Goal: Task Accomplishment & Management: Complete application form

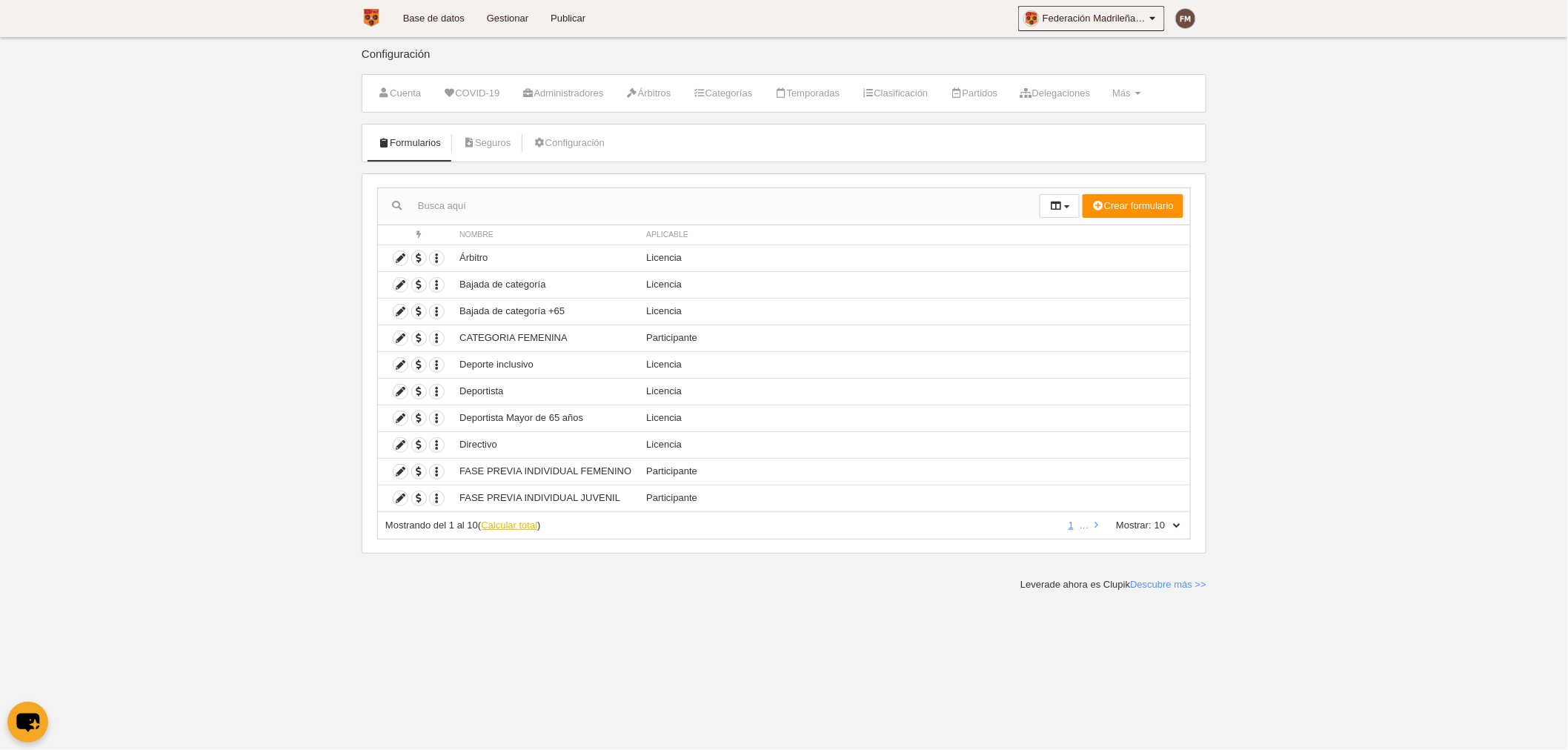
click at [521, 528] on link "Calcular total" at bounding box center [510, 525] width 57 height 11
click at [398, 391] on icon at bounding box center [400, 391] width 14 height 14
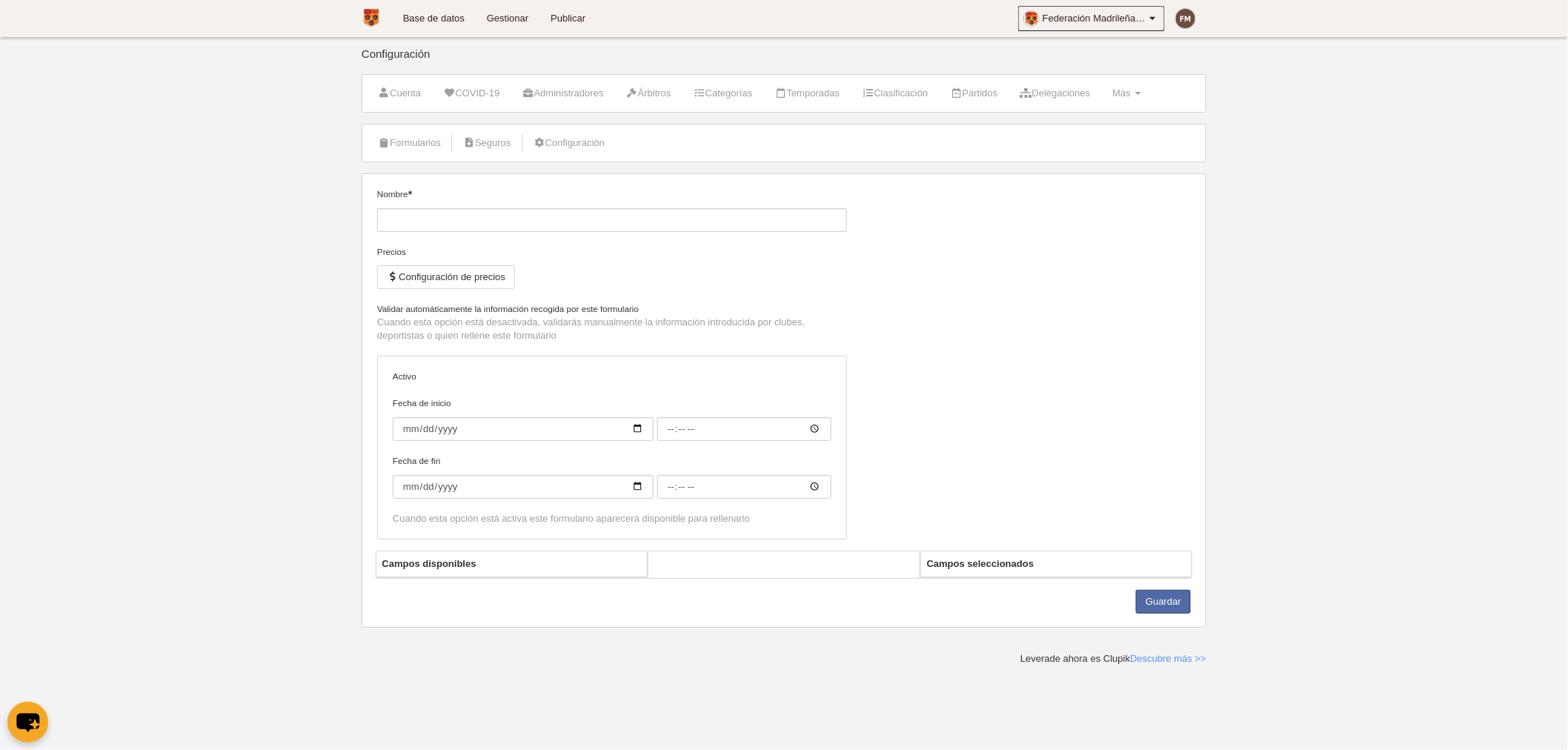
type input "Deportista"
checkbox input "true"
select select "selected"
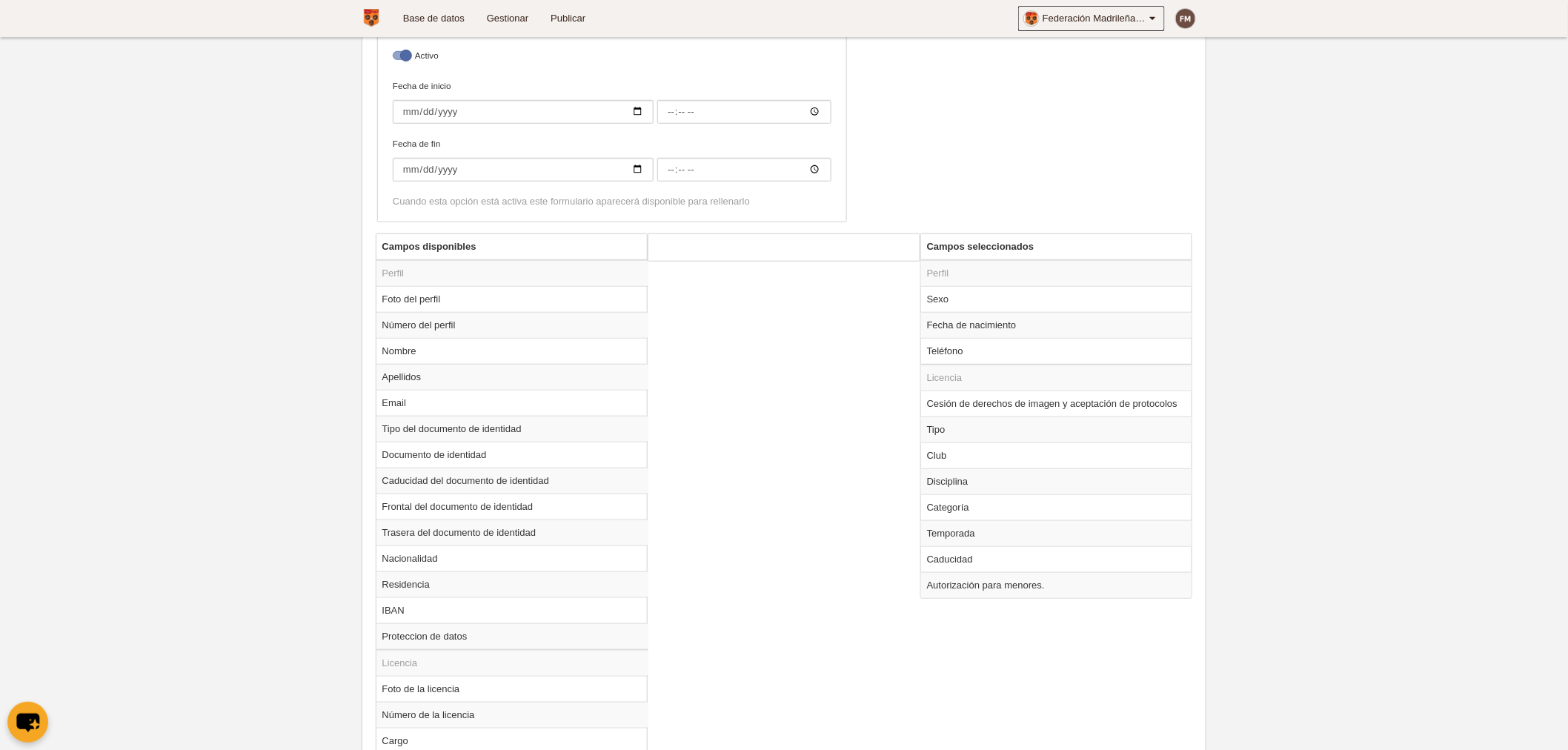
scroll to position [411, 0]
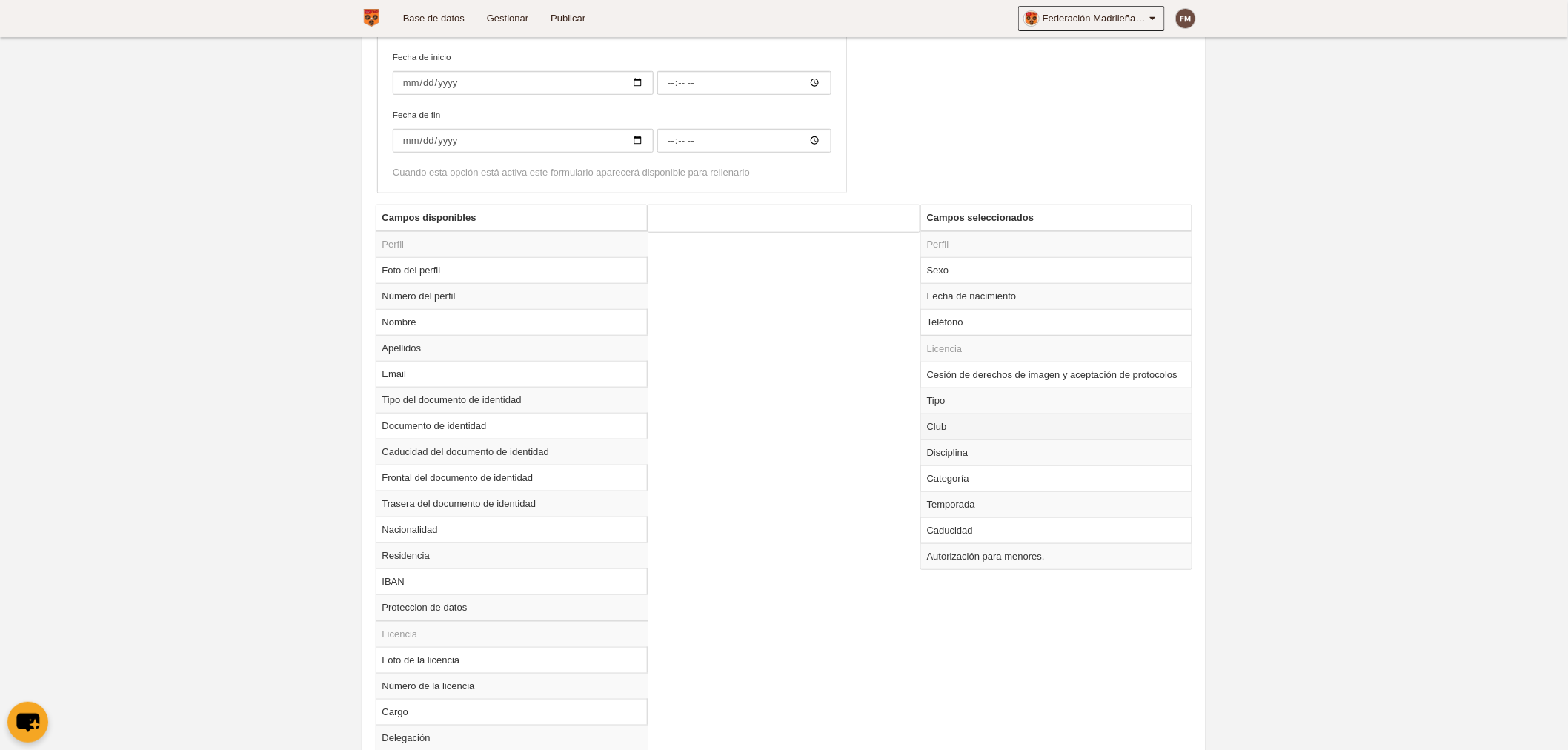
click at [951, 425] on td "Club" at bounding box center [1056, 427] width 271 height 26
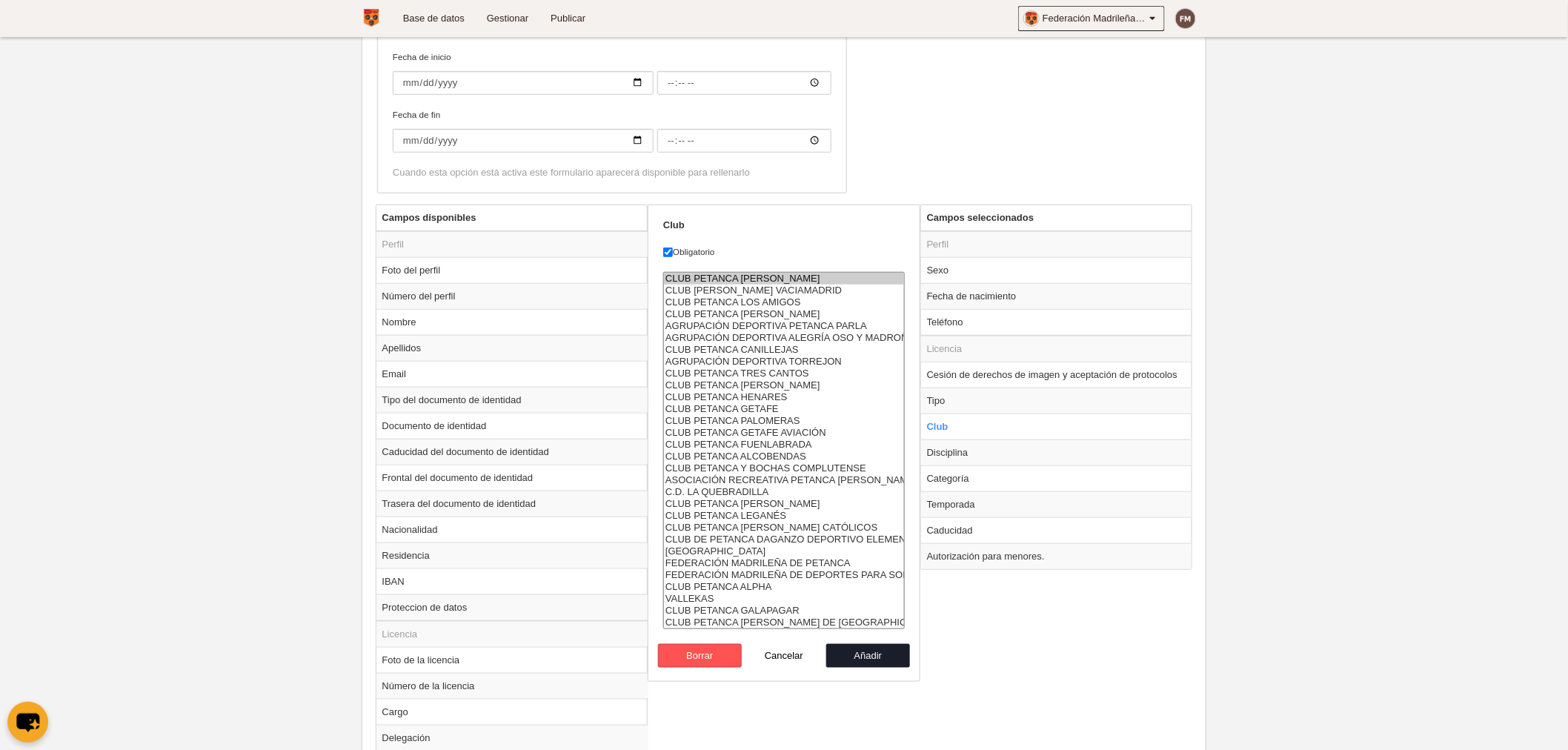
click at [773, 646] on button "Cancelar" at bounding box center [784, 656] width 84 height 24
radio input "false"
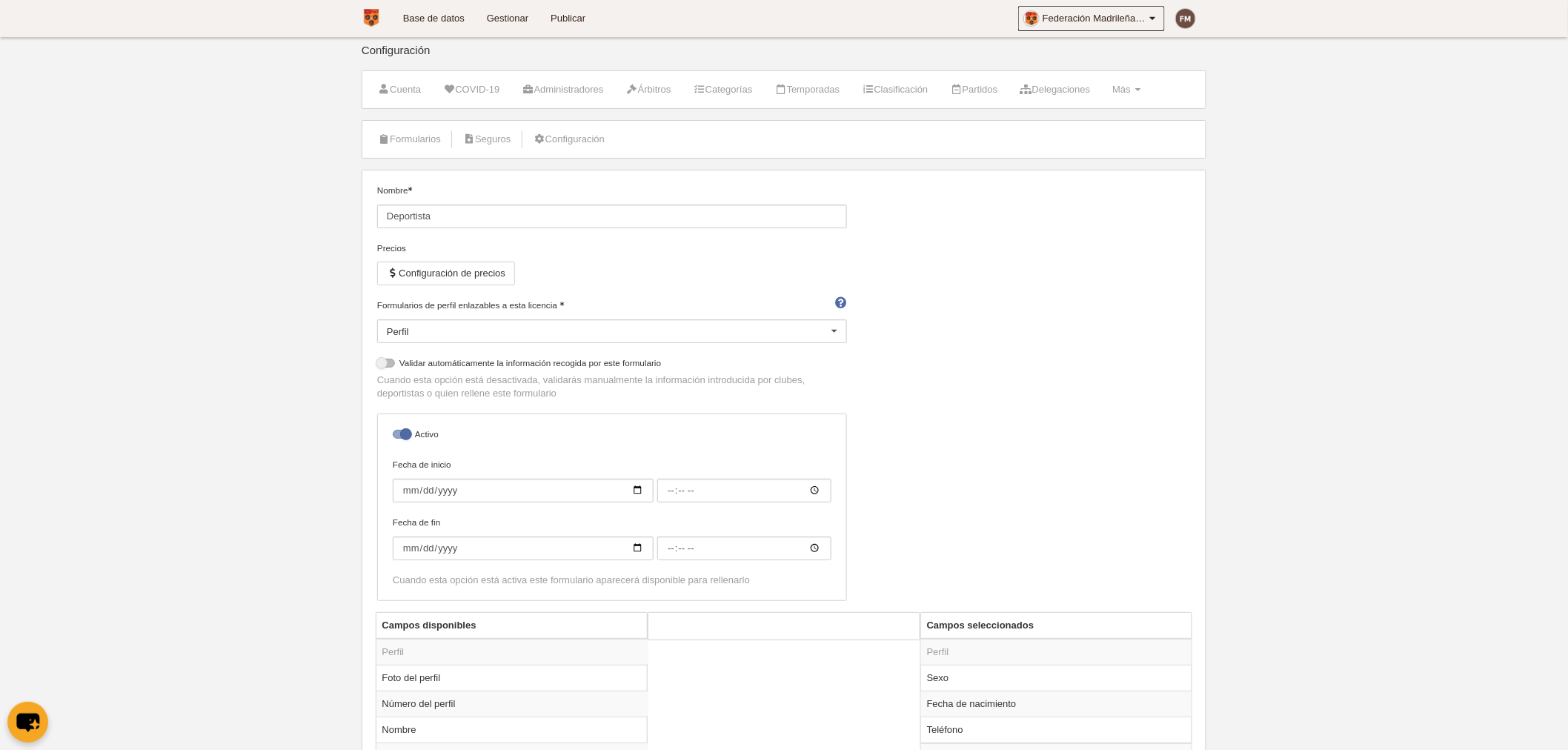
scroll to position [0, 0]
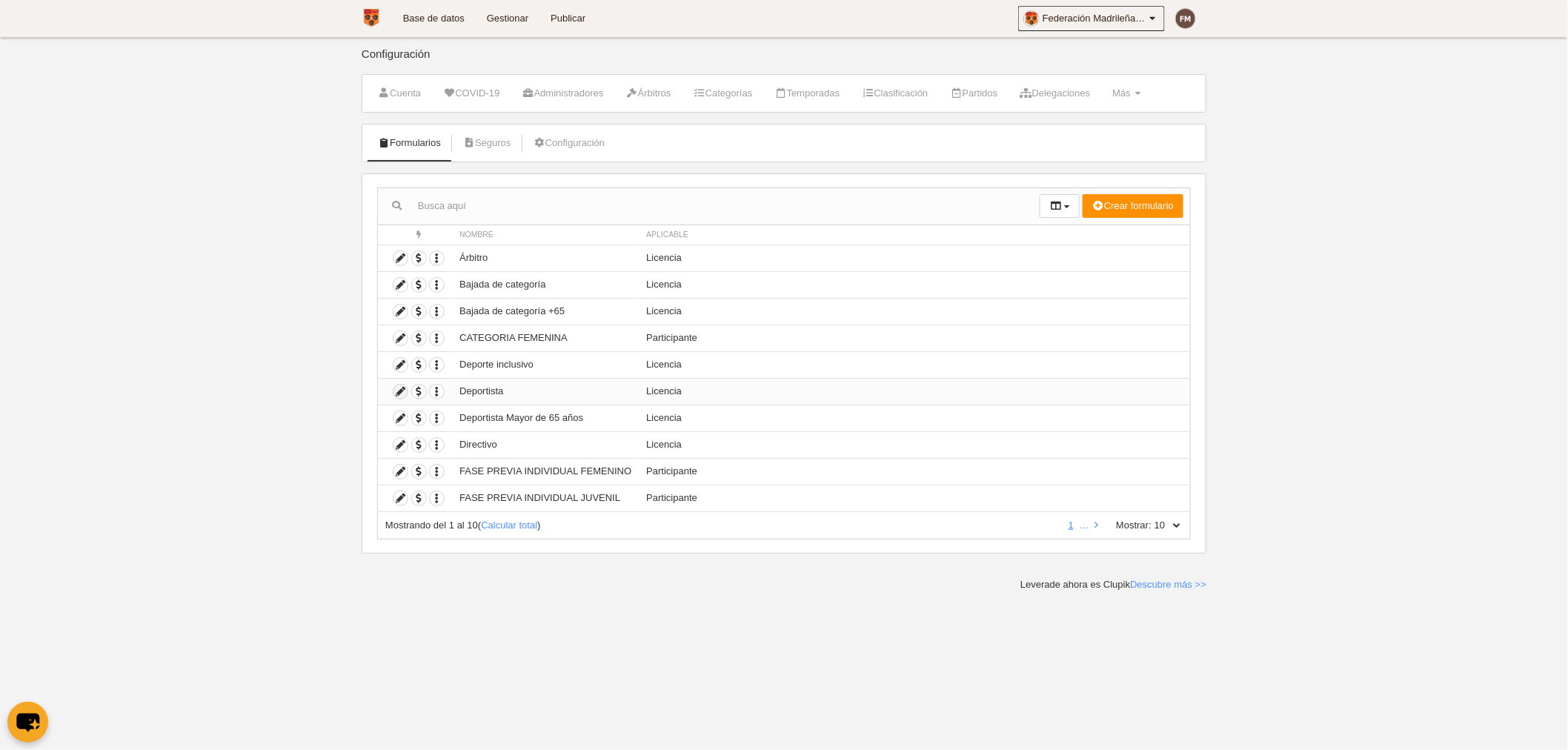
click at [403, 391] on icon at bounding box center [400, 391] width 14 height 14
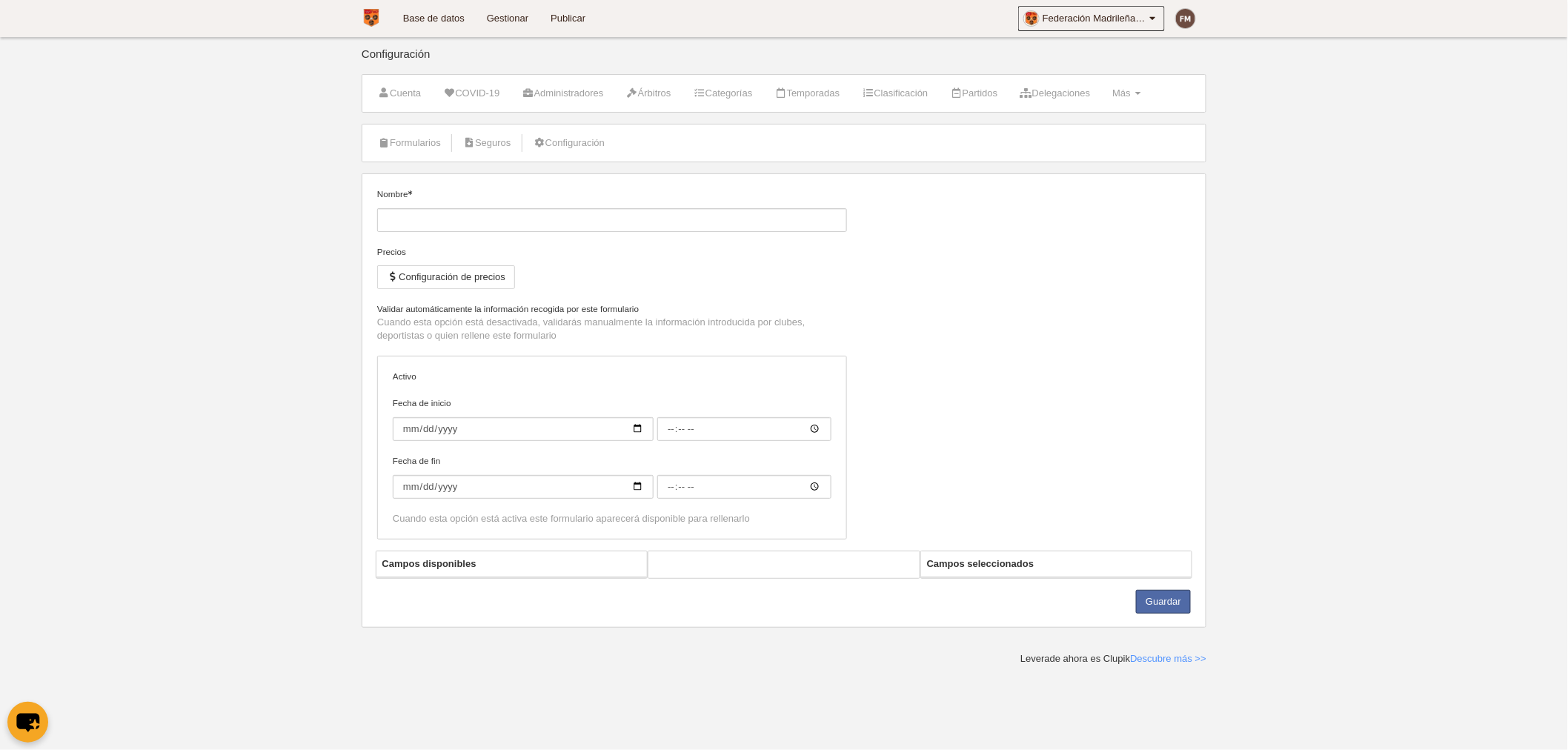
type input "Deportista"
checkbox input "true"
select select "selected"
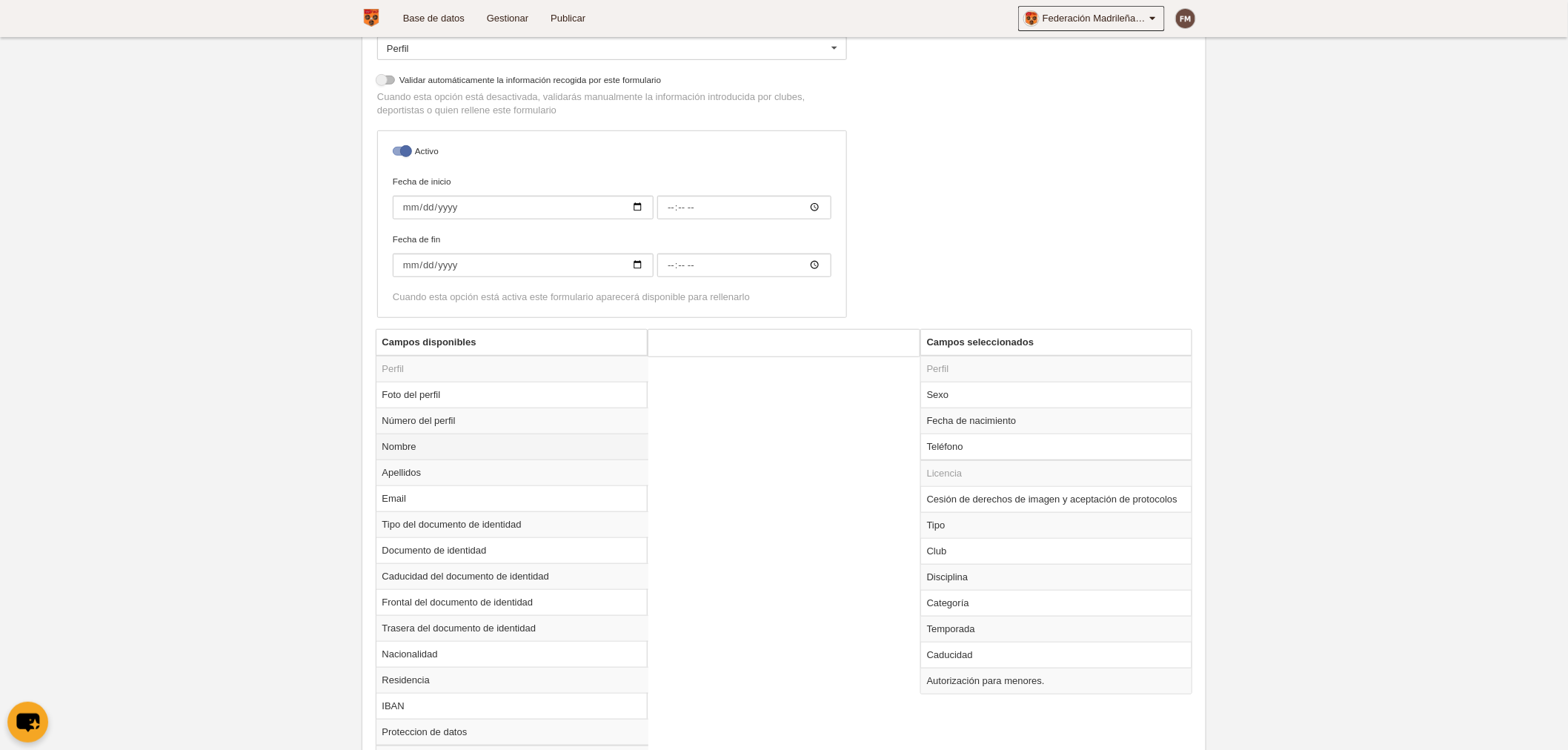
scroll to position [329, 0]
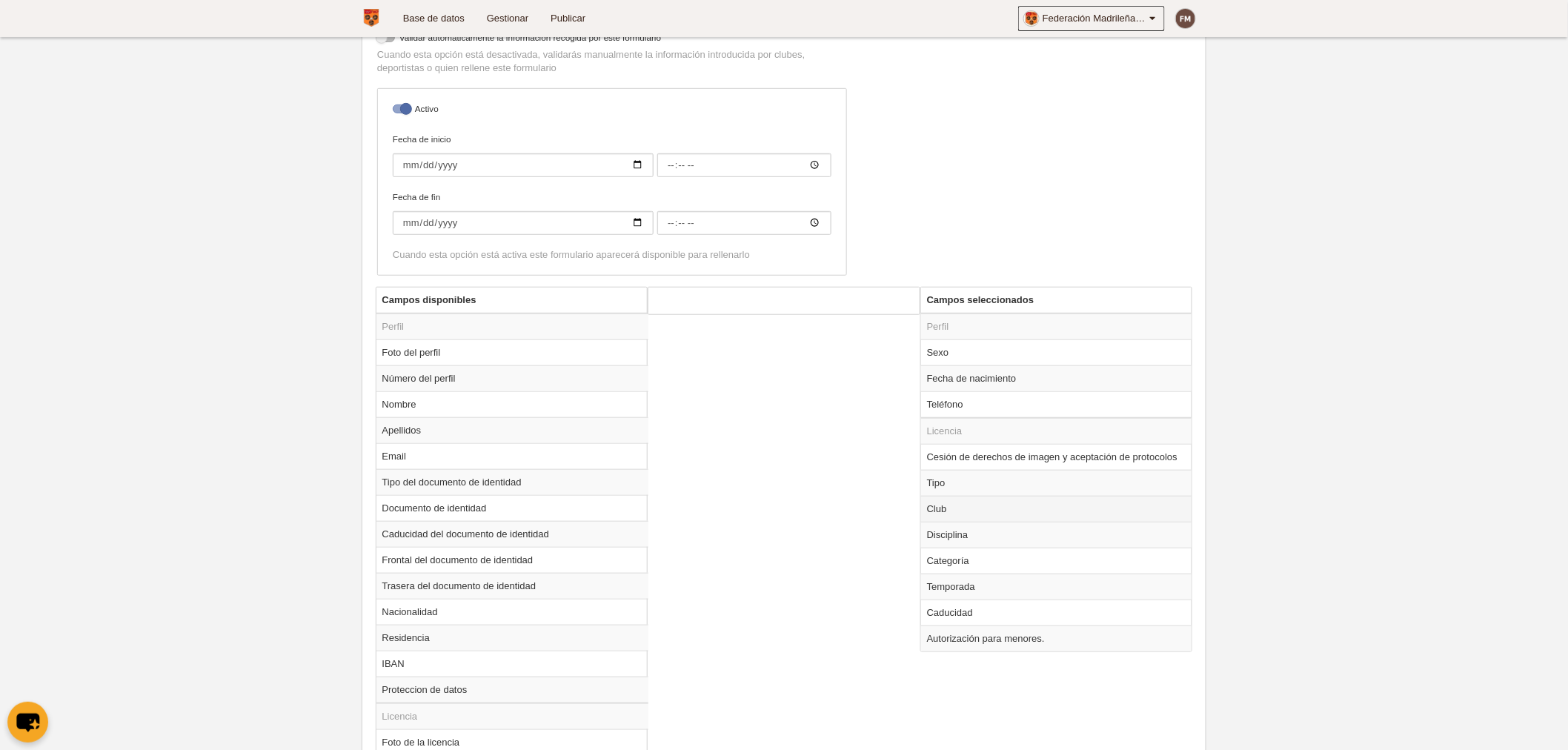
click at [957, 509] on td "Club" at bounding box center [1056, 509] width 271 height 26
radio input "true"
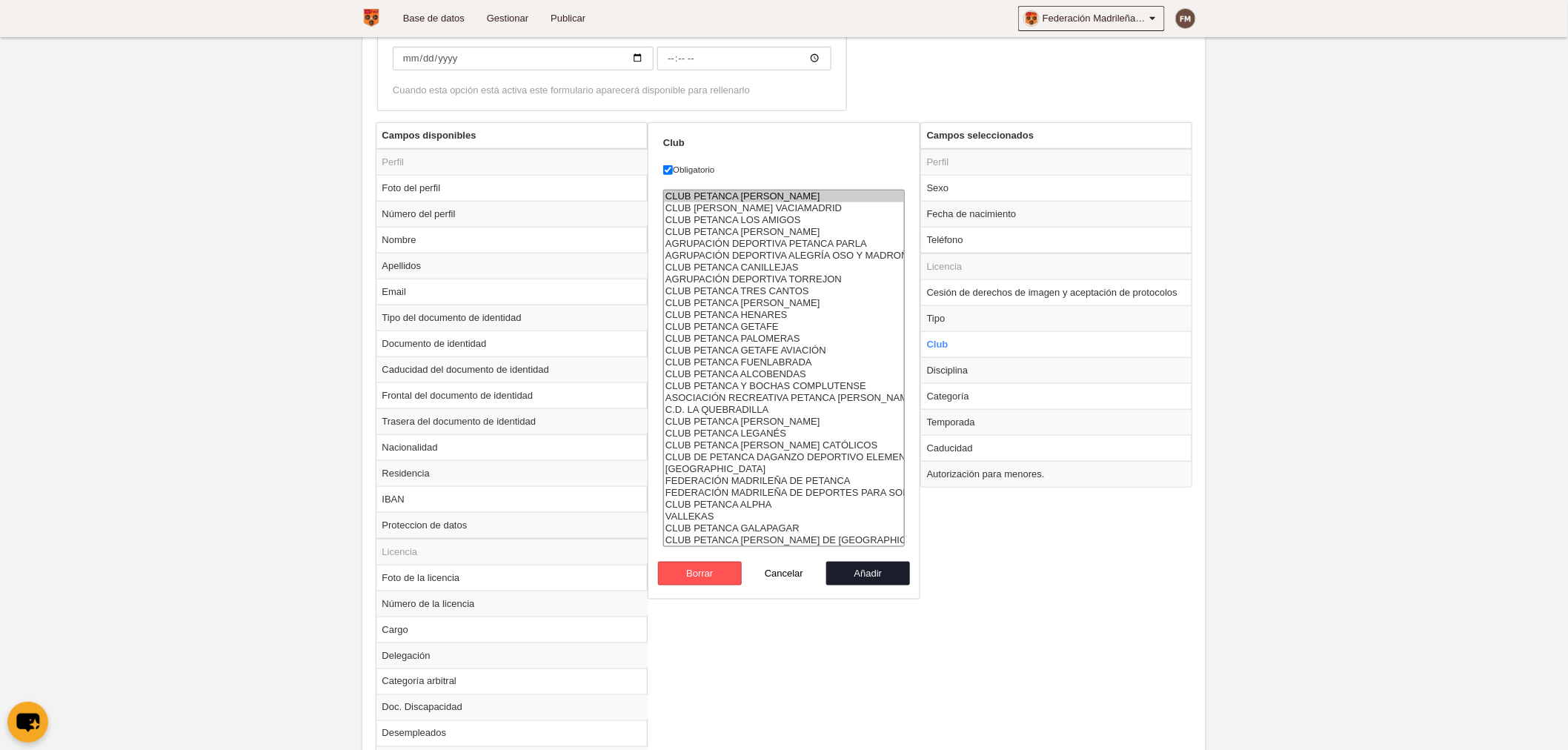
scroll to position [576, 0]
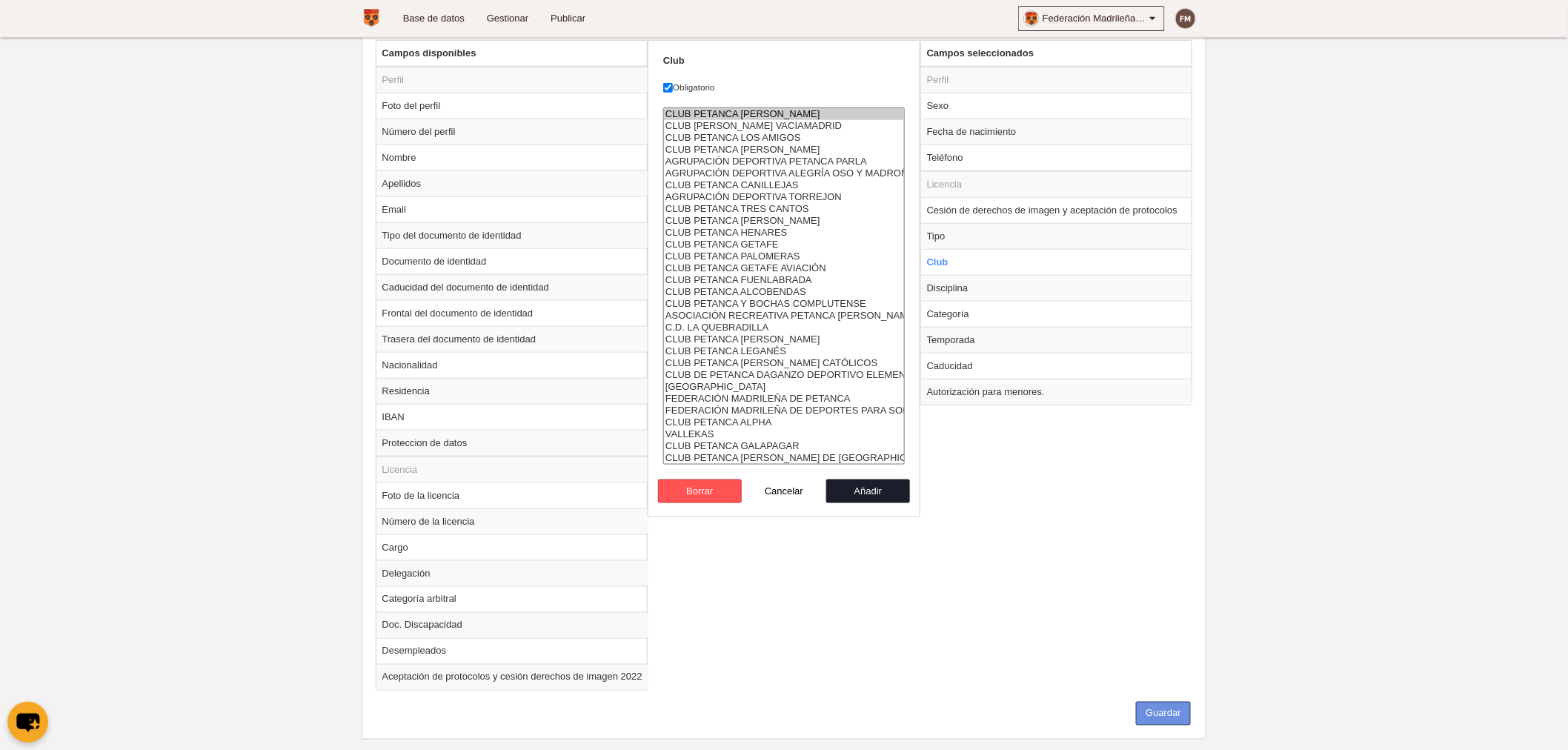
click at [1172, 712] on button "Guardar" at bounding box center [1163, 713] width 55 height 24
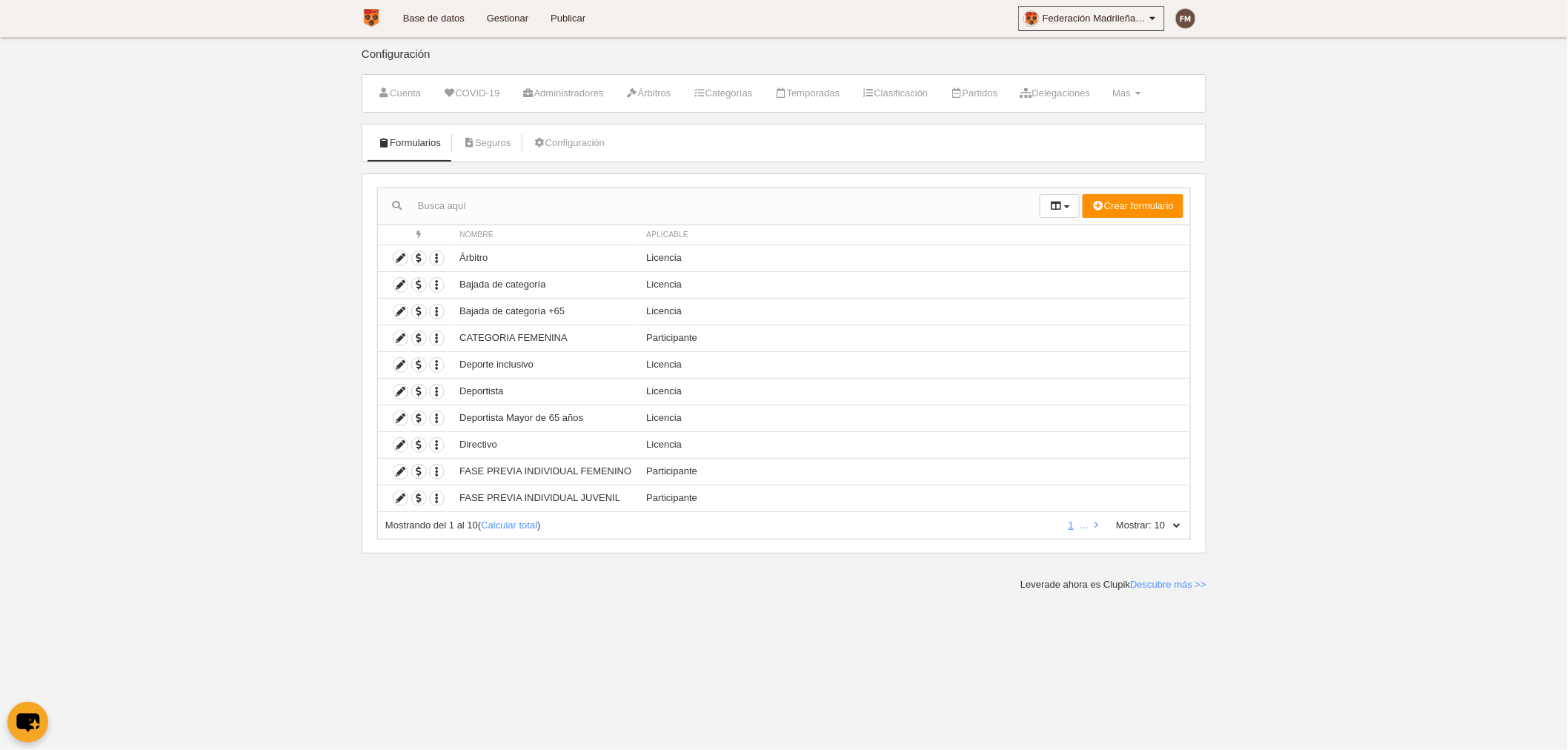
click at [430, 10] on link "Base de datos" at bounding box center [434, 18] width 84 height 37
click at [404, 393] on icon at bounding box center [400, 391] width 14 height 14
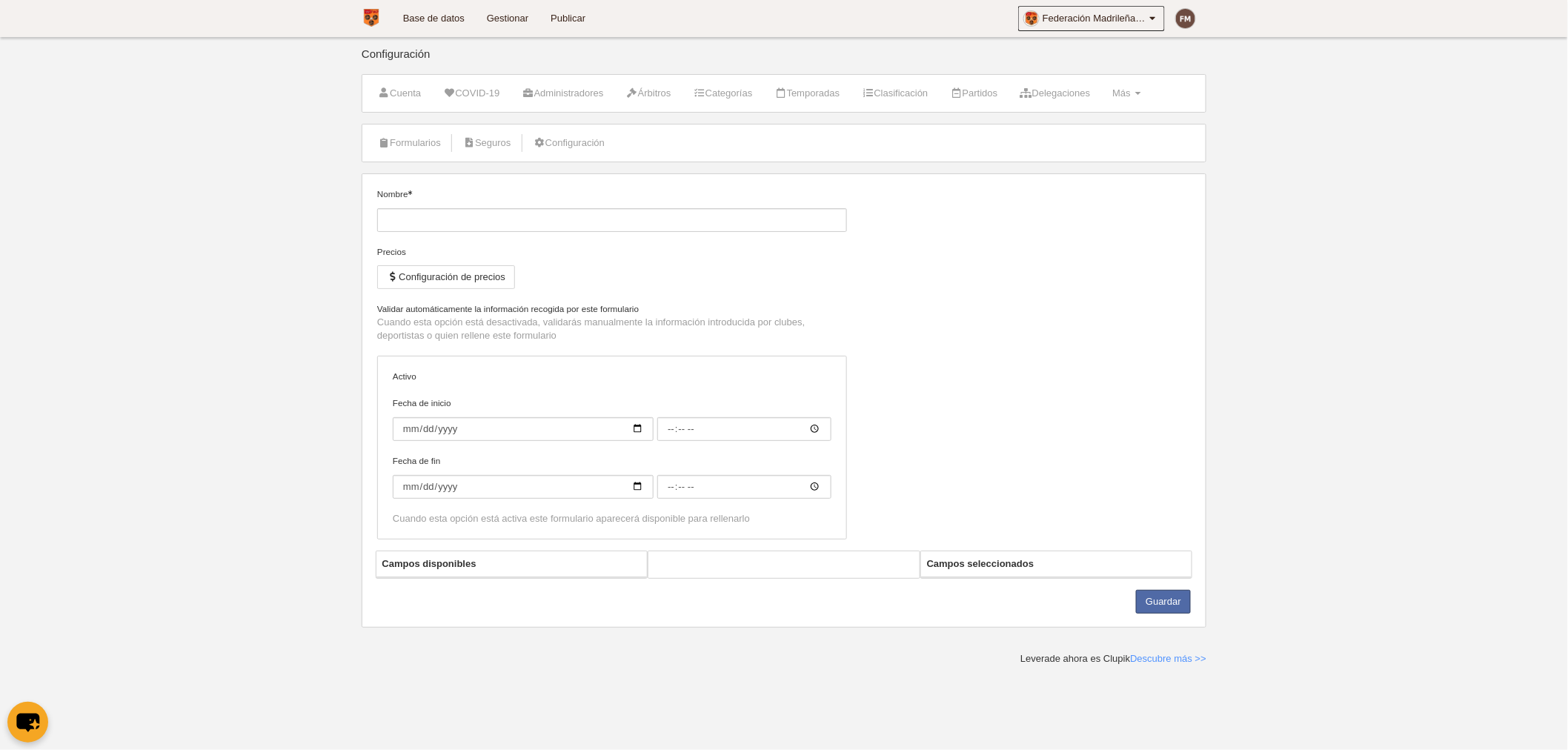
type input "Deportista"
checkbox input "true"
select select "selected"
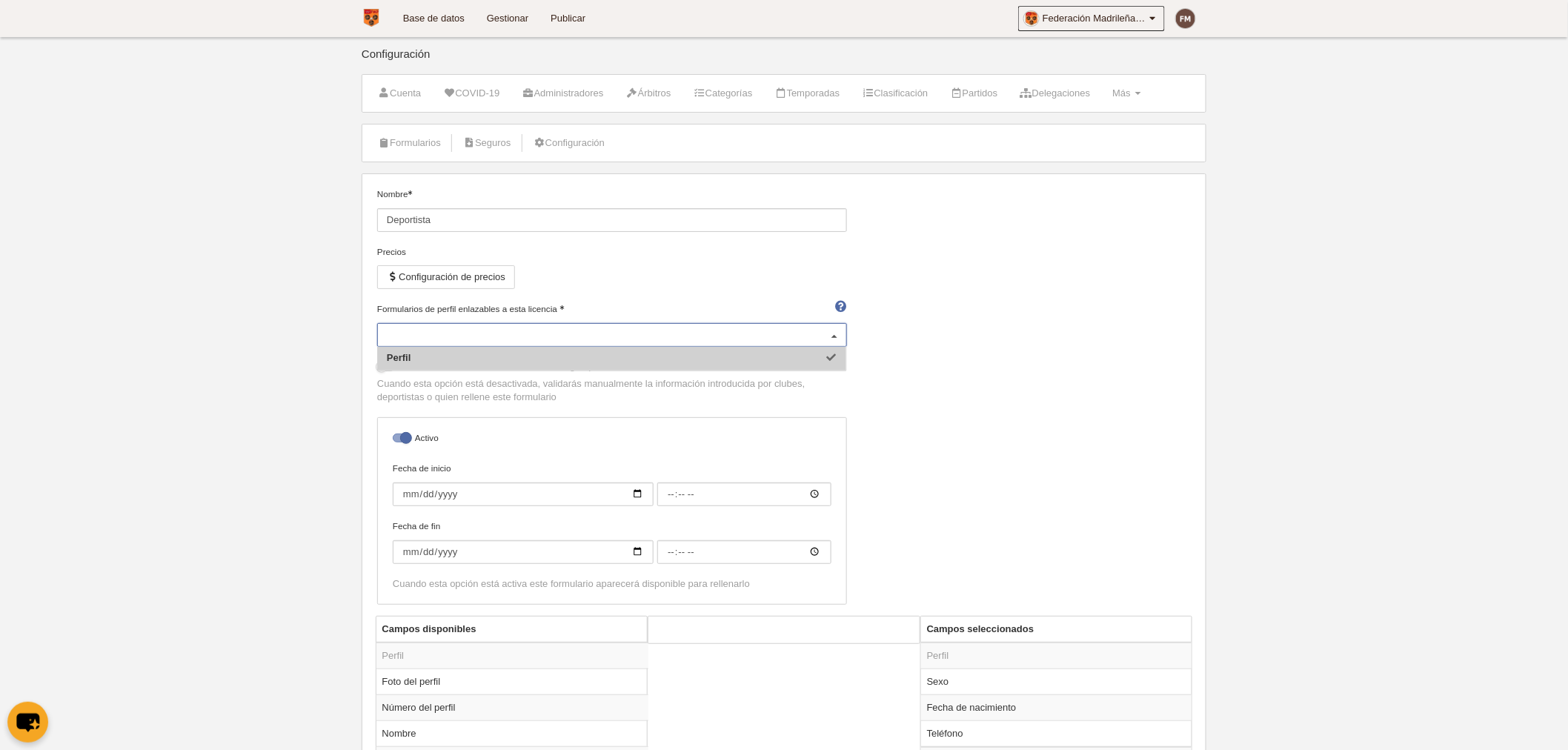
click at [500, 330] on div "Perfil" at bounding box center [612, 335] width 469 height 24
click at [500, 330] on input "Formularios de perfil enlazables a esta licencia" at bounding box center [604, 334] width 436 height 14
click at [1089, 292] on div "Nombre Deportista Precios Configuración de precios Formularios de perfil enlaza…" at bounding box center [784, 401] width 825 height 428
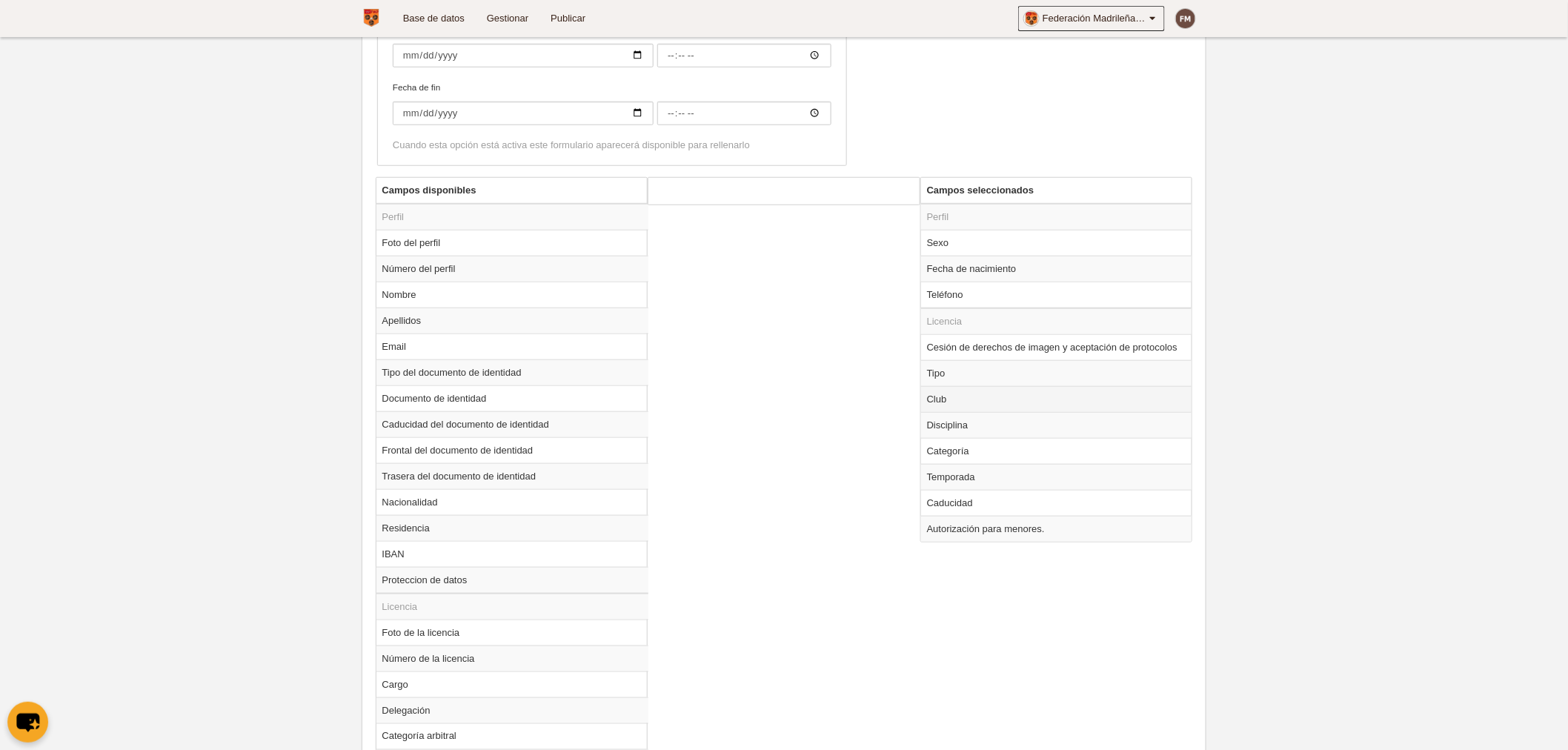
scroll to position [521, 0]
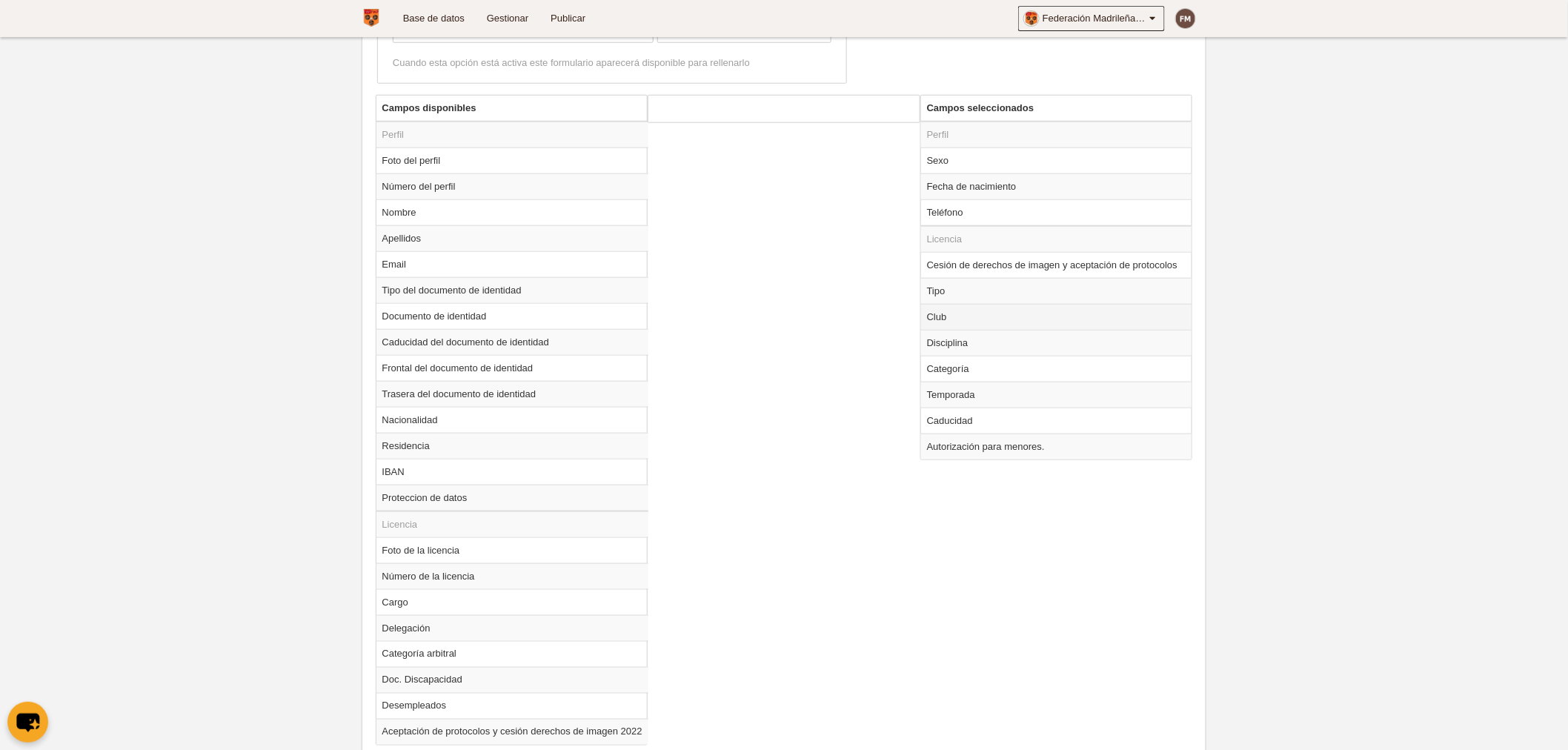
click at [952, 322] on td "Club" at bounding box center [1056, 317] width 271 height 26
radio input "true"
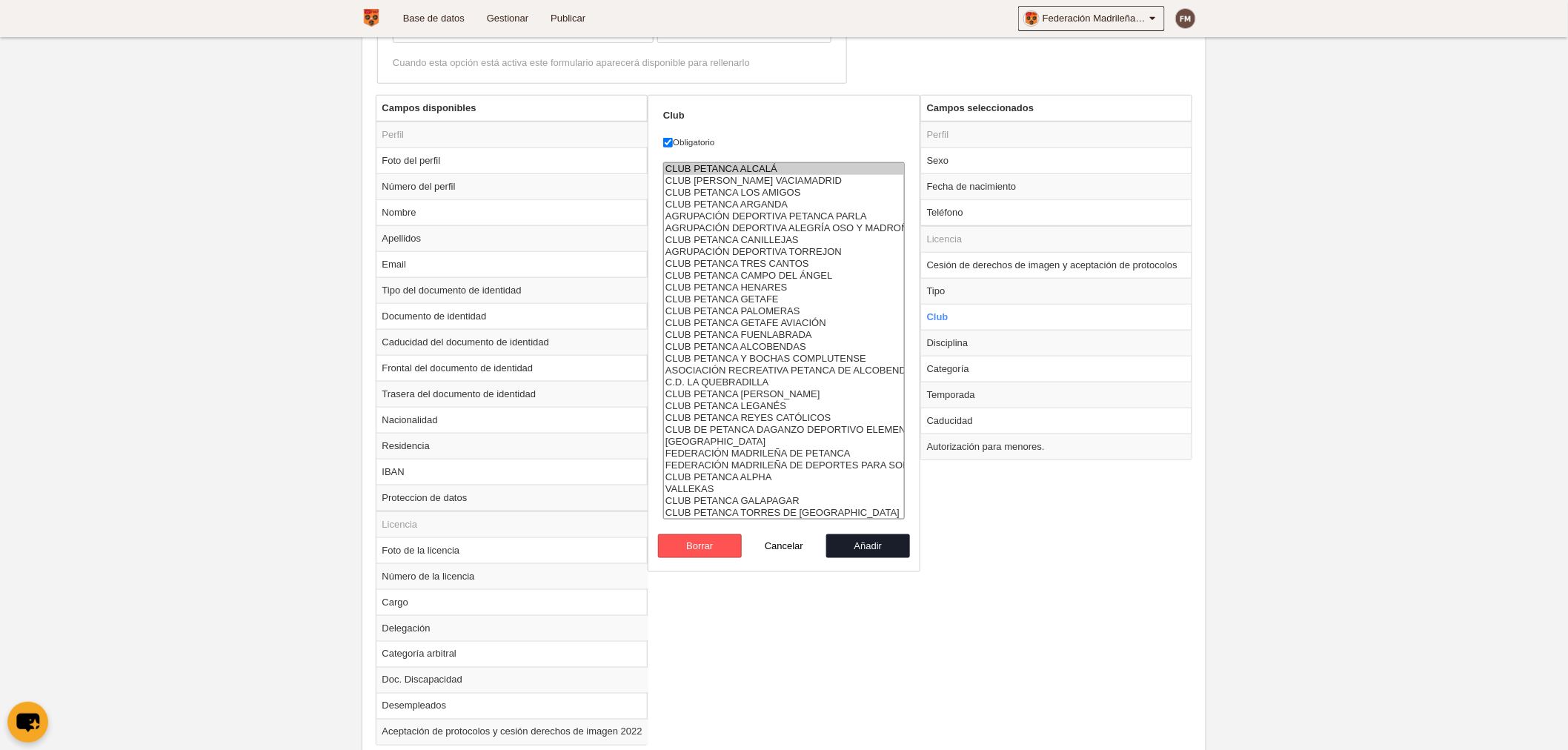
select select "7554308"
click at [849, 214] on option "AGRUPACIÓN DEPORTIVA PETANCA PARLA" at bounding box center [784, 216] width 240 height 12
click at [860, 541] on button "Añadir" at bounding box center [868, 546] width 84 height 24
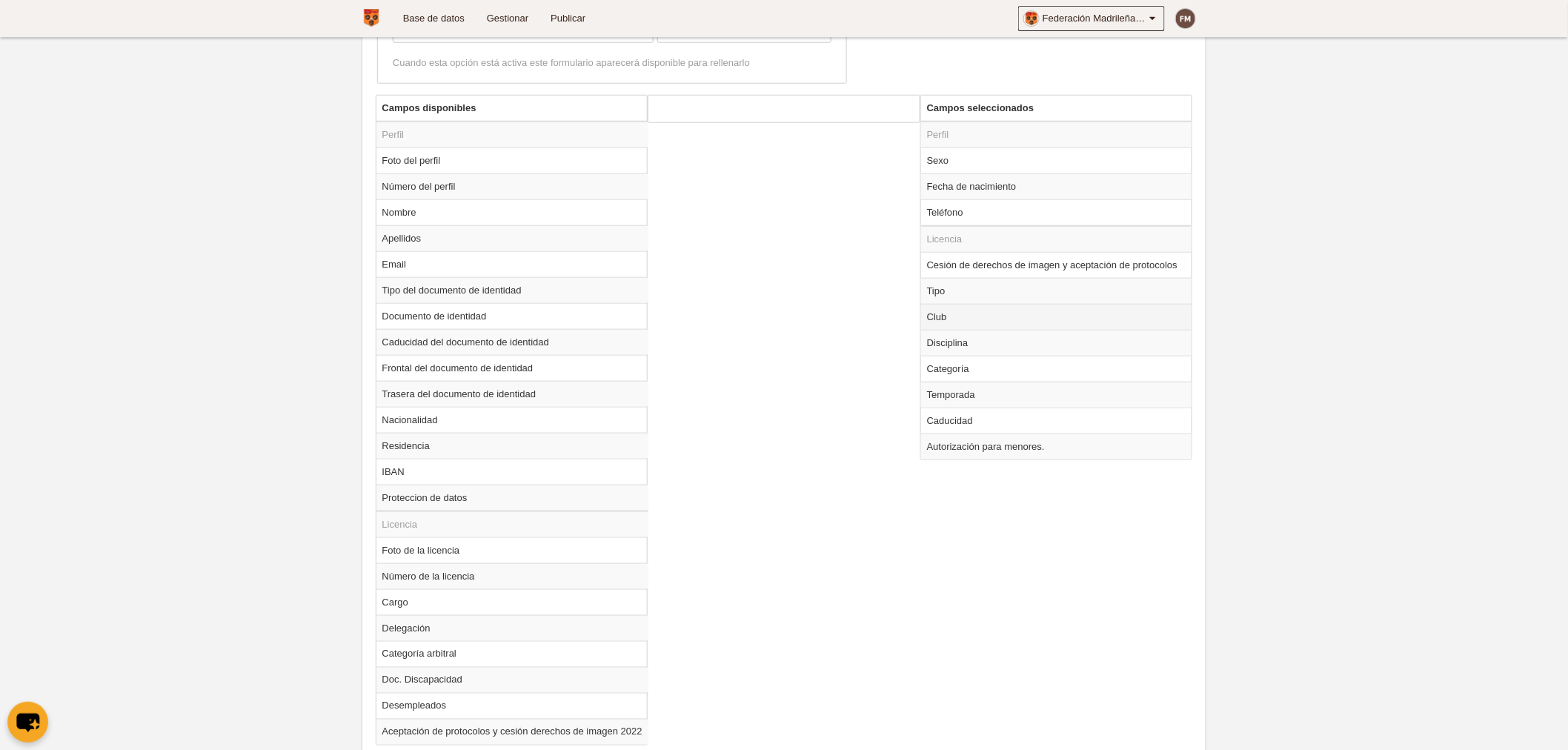
click at [942, 315] on td "Club" at bounding box center [1056, 317] width 271 height 26
radio input "true"
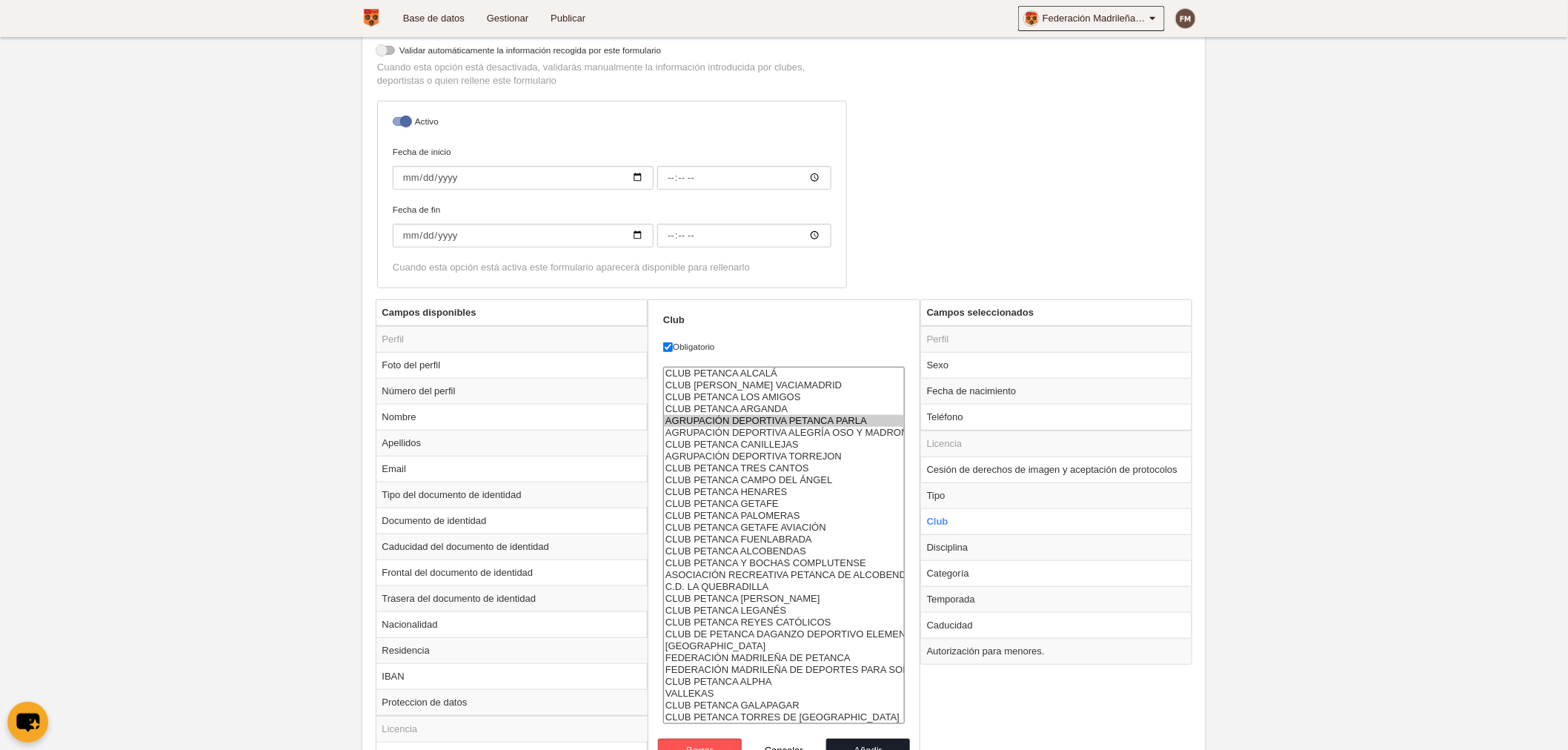
scroll to position [356, 0]
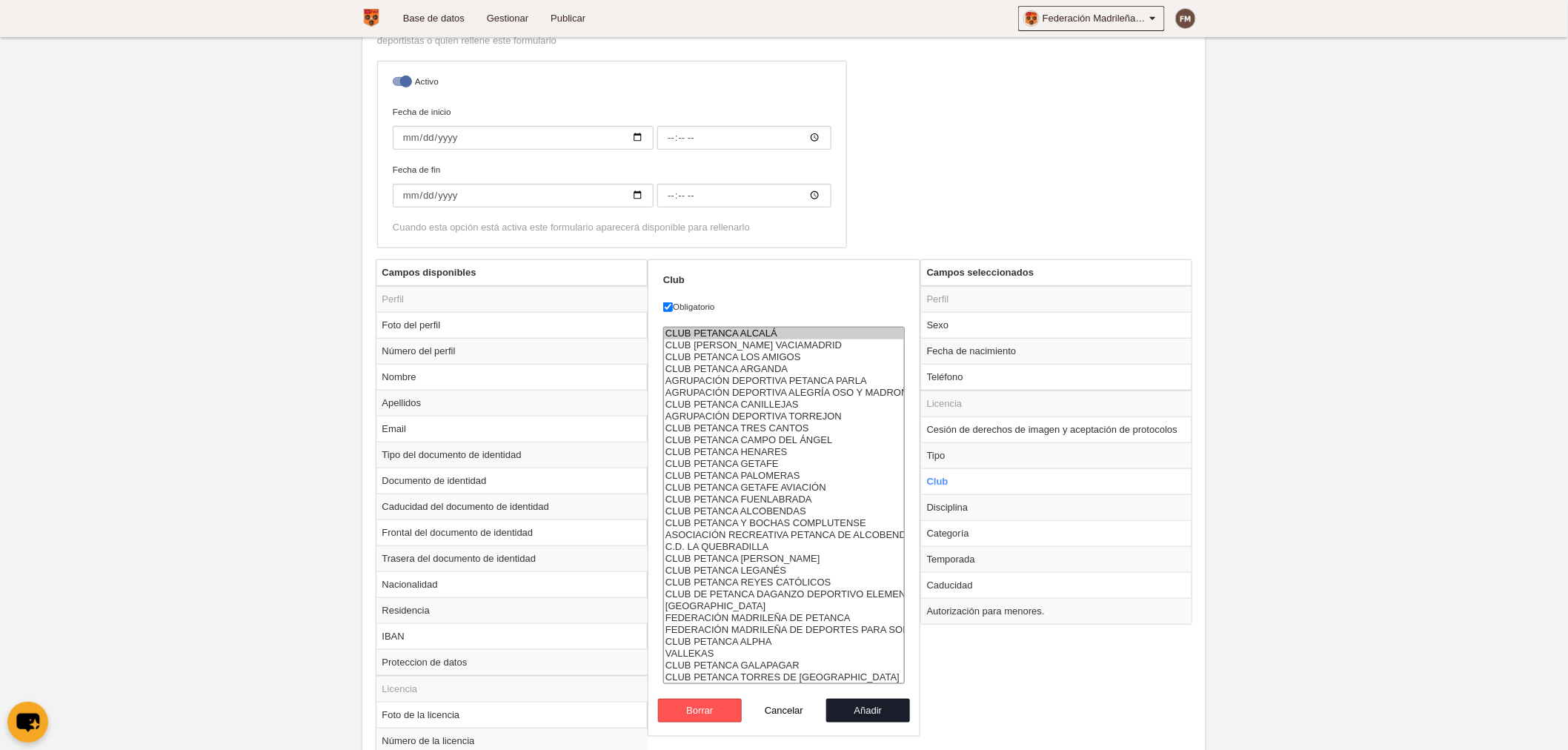
drag, startPoint x: 870, startPoint y: 330, endPoint x: 816, endPoint y: 668, distance: 342.3
click at [816, 668] on select "CLUB PETANCA ALCALÁ CLUB PETANCA RIVAS VACIAMADRID CLUB PETANCA LOS AMIGOS CLUB…" at bounding box center [784, 505] width 241 height 357
click at [791, 424] on option "CLUB PETANCA TRES CANTOS" at bounding box center [784, 428] width 240 height 12
drag, startPoint x: 838, startPoint y: 334, endPoint x: 804, endPoint y: 664, distance: 331.7
select select "7553458"
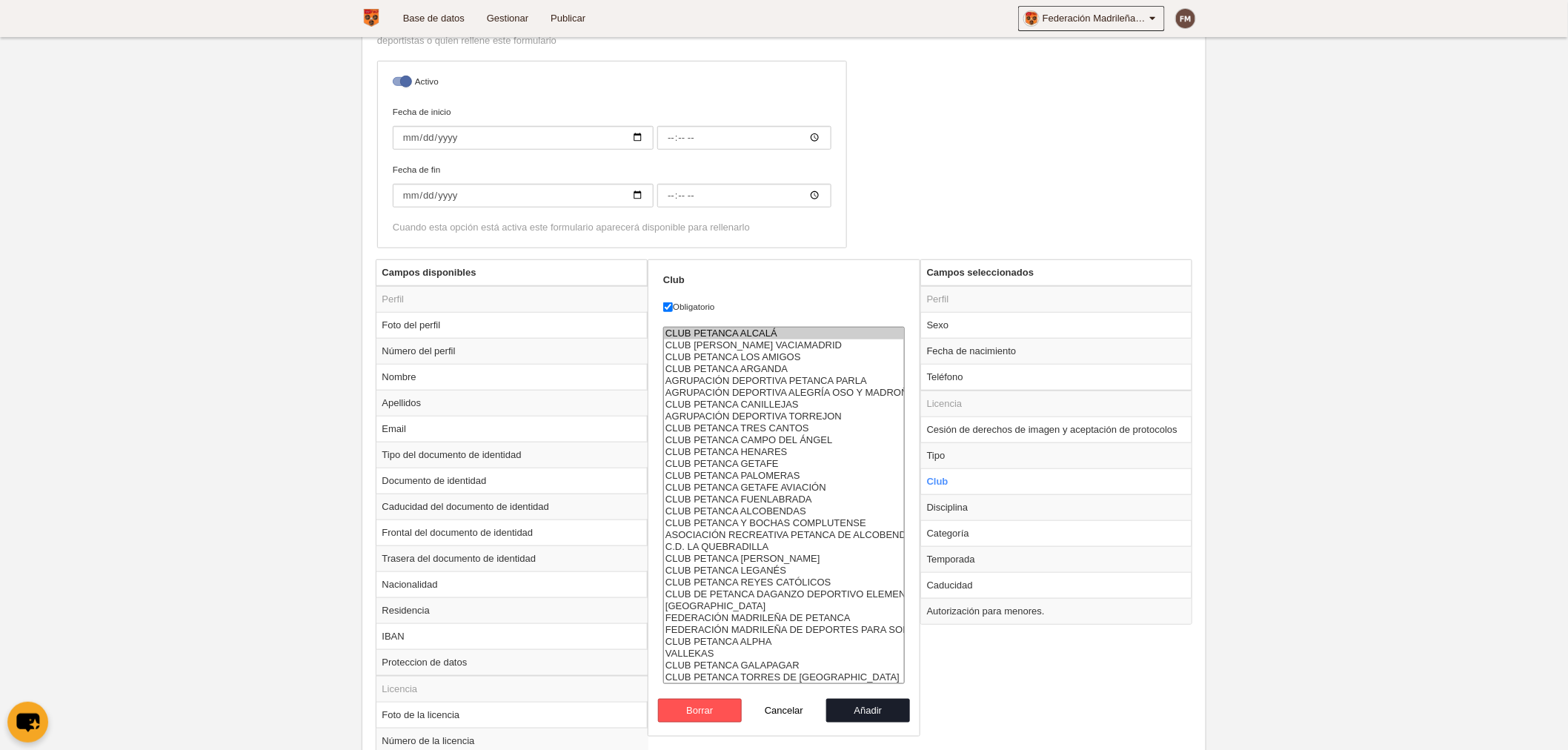
click at [804, 664] on select "CLUB PETANCA ALCALÁ CLUB PETANCA RIVAS VACIAMADRID CLUB PETANCA LOS AMIGOS CLUB…" at bounding box center [784, 505] width 241 height 357
click at [712, 699] on button "Borrar" at bounding box center [700, 711] width 84 height 24
radio input "false"
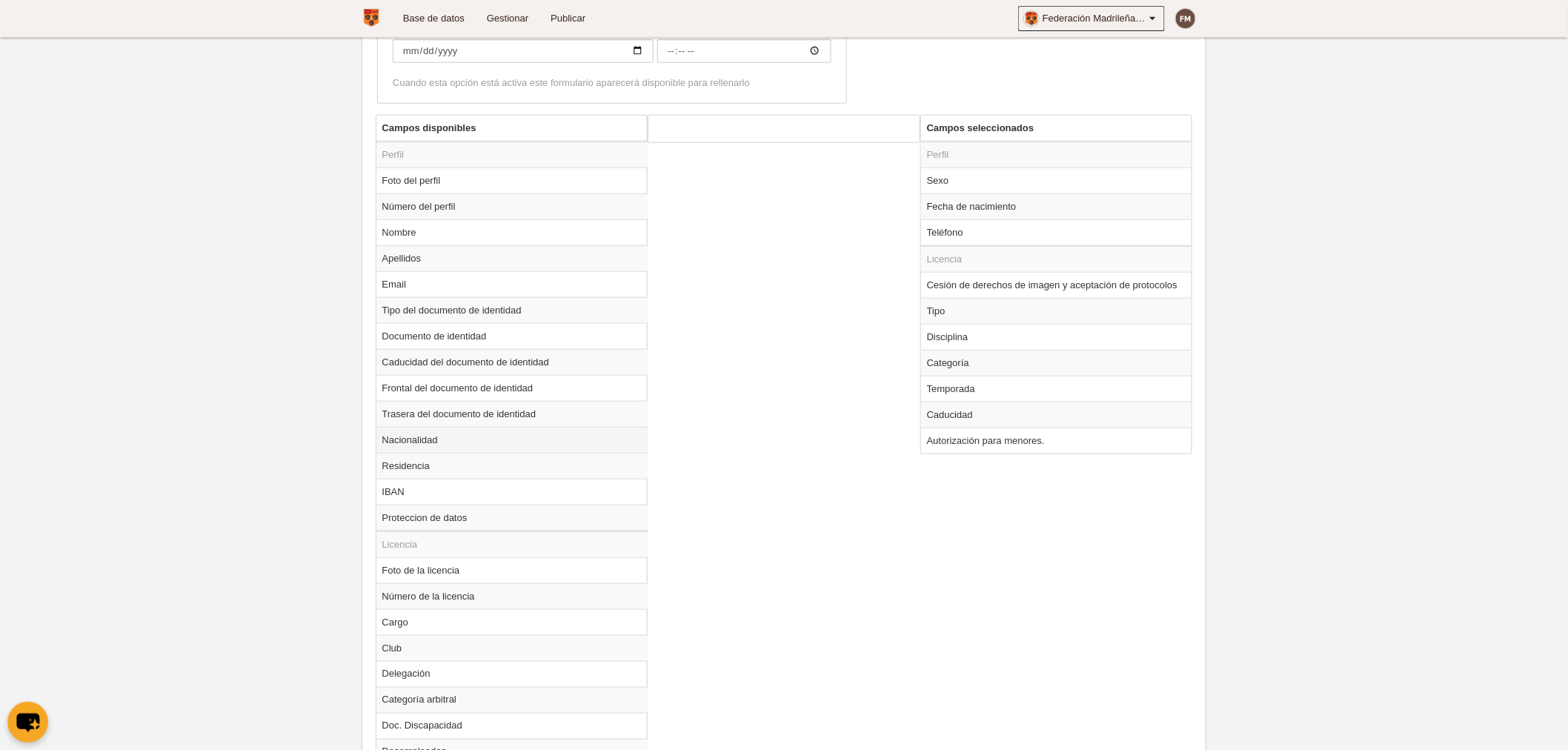
scroll to position [521, 0]
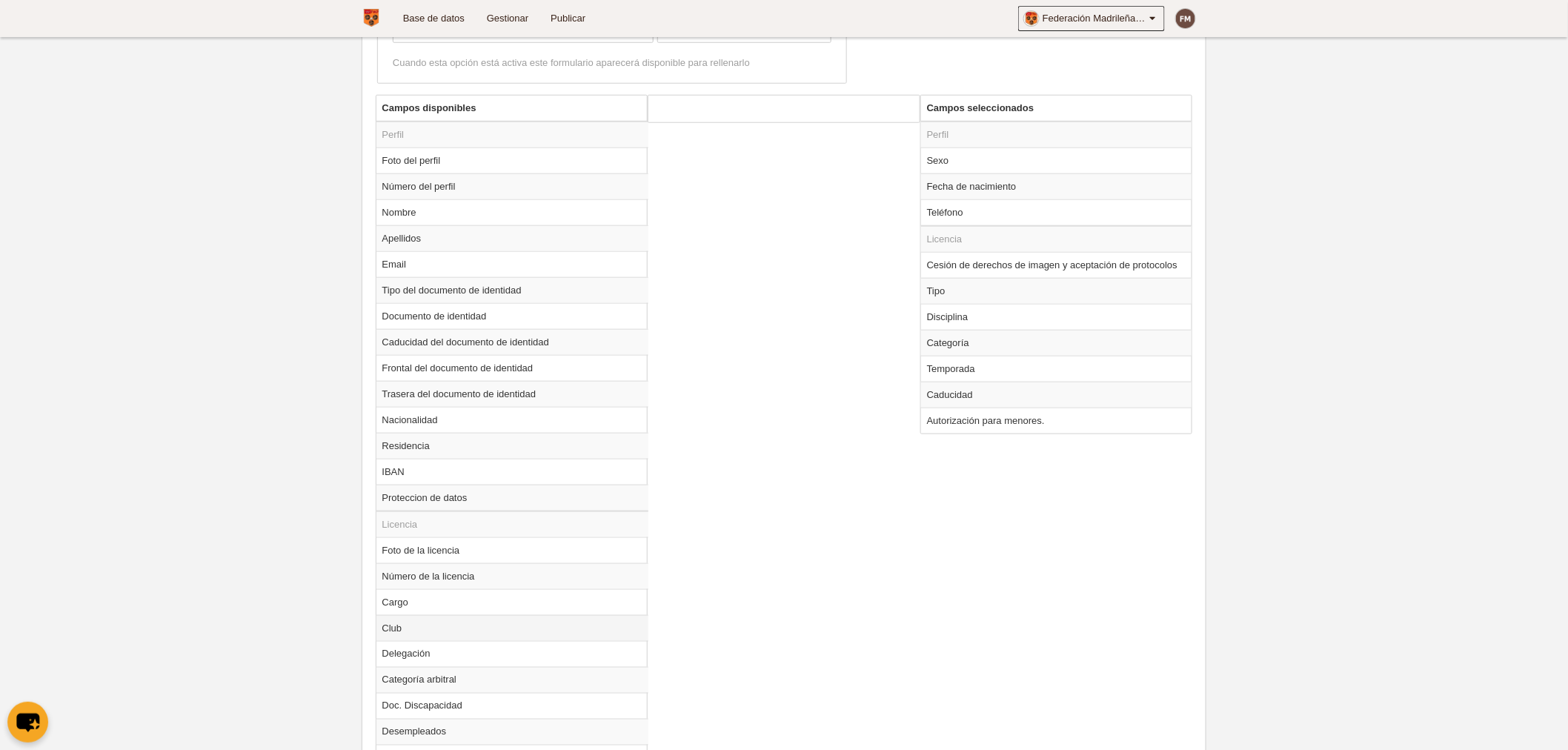
click at [413, 622] on td "Club" at bounding box center [512, 628] width 272 height 26
radio input "true"
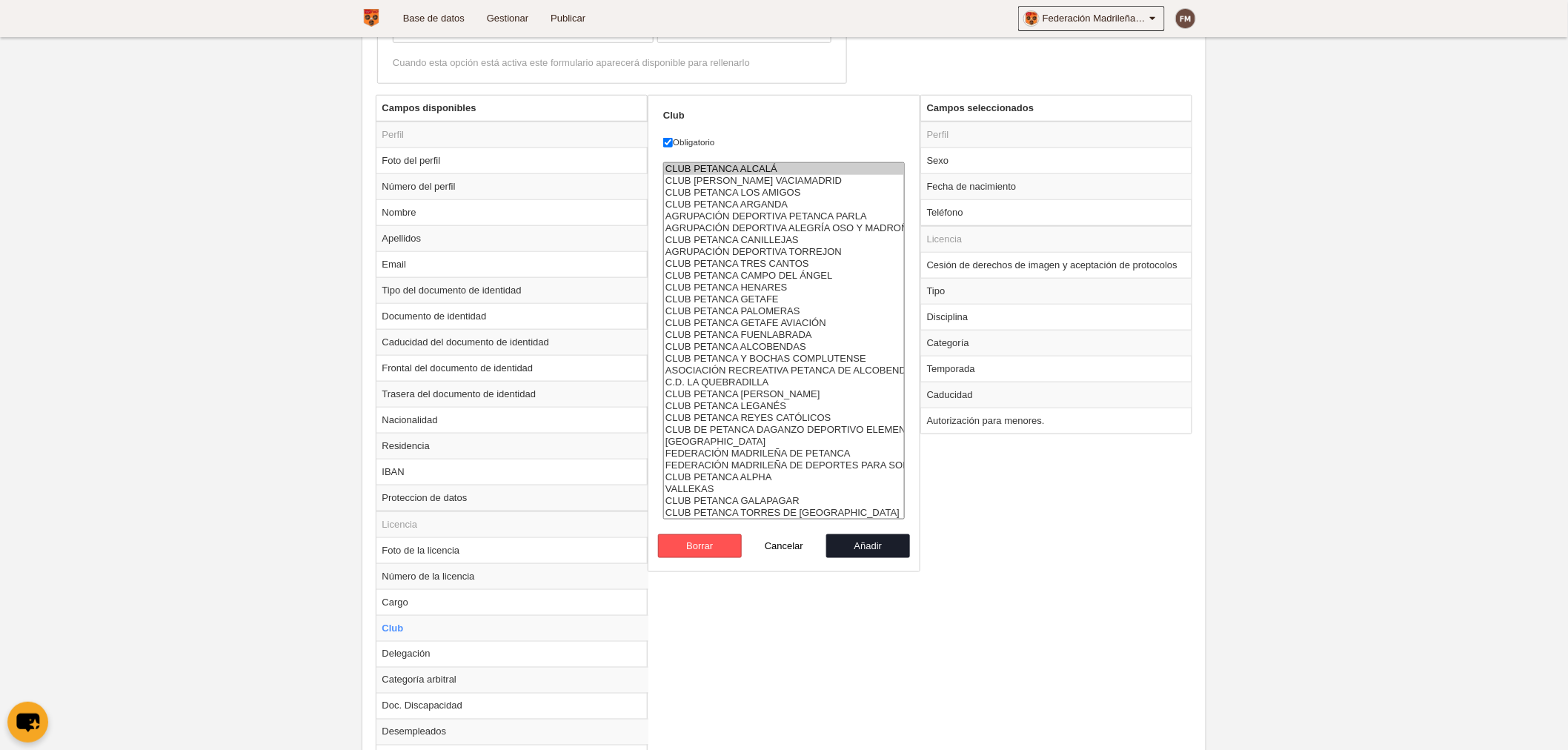
click at [768, 168] on option "CLUB PETANCA [PERSON_NAME]" at bounding box center [784, 168] width 240 height 12
click at [775, 183] on option "CLUB [PERSON_NAME] VACIAMADRID" at bounding box center [784, 180] width 240 height 12
click at [776, 200] on option "CLUB PETANCA [PERSON_NAME]" at bounding box center [784, 204] width 240 height 12
click at [781, 216] on option "AGRUPACIÓN DEPORTIVA PETANCA PARLA" at bounding box center [784, 216] width 240 height 12
click at [783, 228] on option "AGRUPACIÓN DEPORTIVA ALEGRÍA OSO Y MADROÑO" at bounding box center [784, 227] width 240 height 12
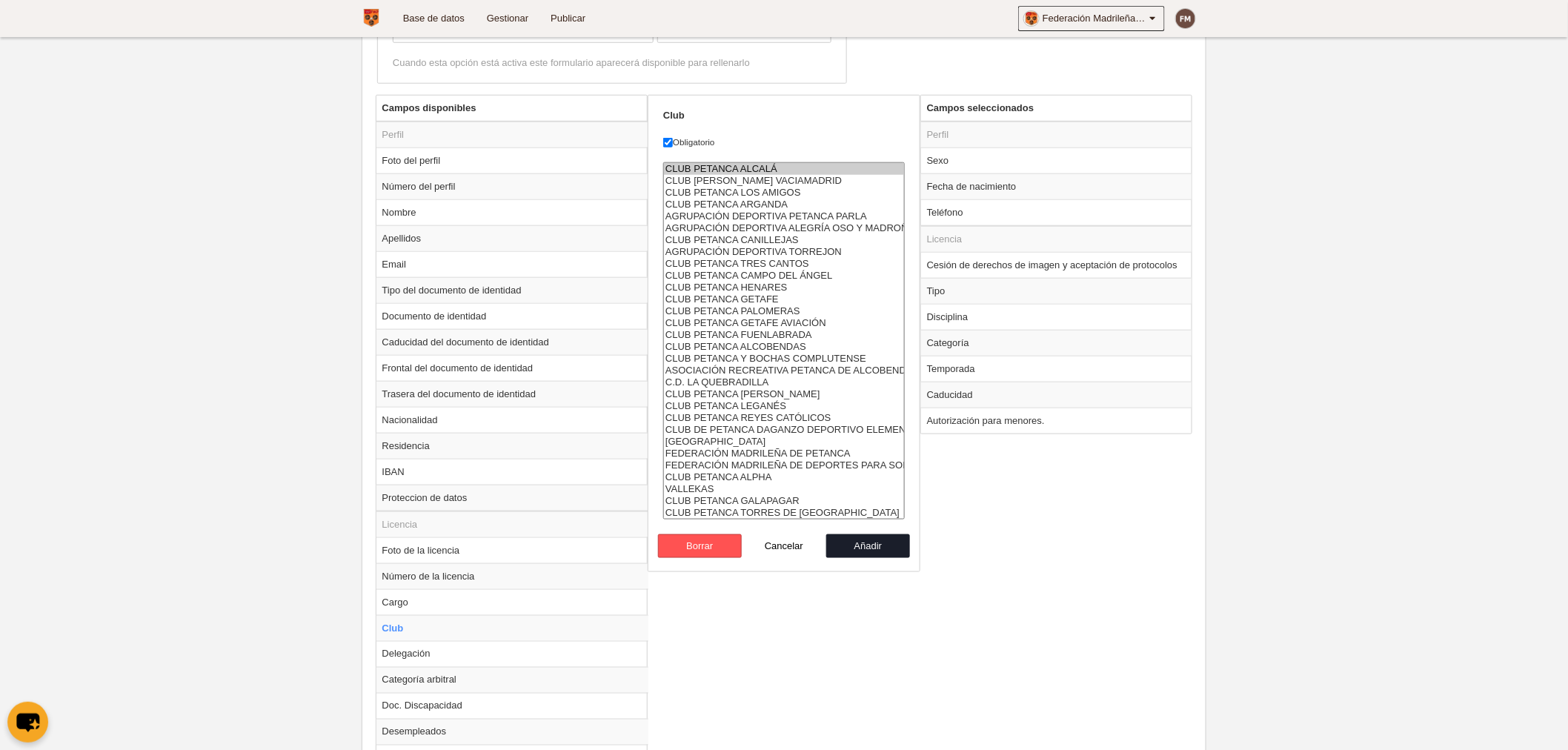
click at [783, 236] on option "CLUB PETANCA CANILLEJAS" at bounding box center [784, 239] width 240 height 12
click at [785, 246] on option "AGRUPACIÓN DEPORTIVA TORREJON" at bounding box center [784, 251] width 240 height 12
click at [785, 261] on option "CLUB PETANCA TRES CANTOS" at bounding box center [784, 263] width 240 height 12
click at [785, 258] on option "CLUB PETANCA TRES CANTOS" at bounding box center [784, 263] width 240 height 12
click at [795, 274] on option "CLUB PETANCA [PERSON_NAME]" at bounding box center [784, 275] width 240 height 12
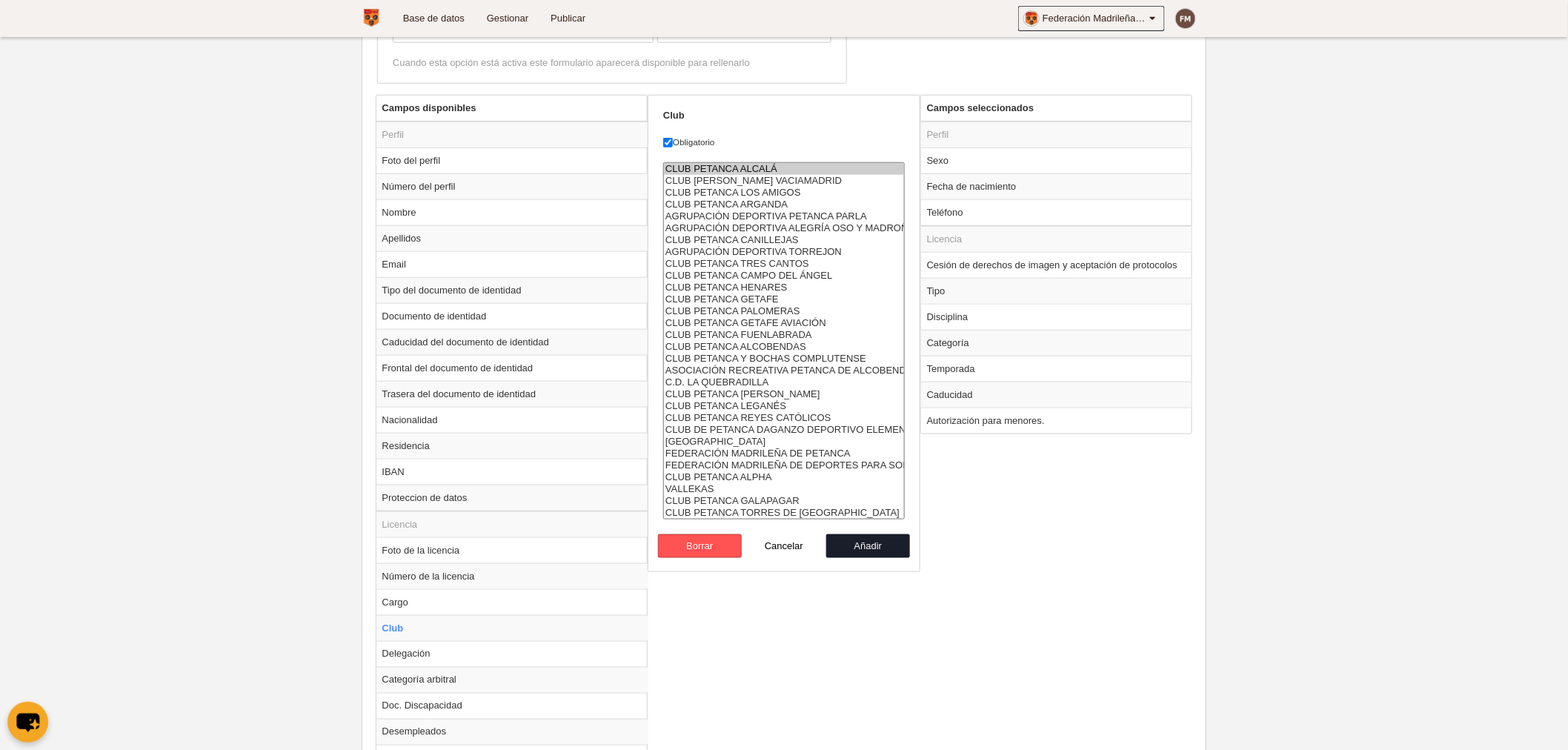
click at [788, 284] on option "CLUB PETANCA HENARES" at bounding box center [784, 287] width 240 height 12
click at [776, 294] on option "CLUB PETANCA GETAFE" at bounding box center [784, 299] width 240 height 12
click at [779, 312] on option "CLUB PETANCA PALOMERAS" at bounding box center [784, 311] width 240 height 12
click at [781, 319] on option "CLUB PETANCA GETAFE AVIACIÓN" at bounding box center [784, 322] width 240 height 12
click at [781, 332] on option "CLUB PETANCA FUENLABRADA" at bounding box center [784, 334] width 240 height 12
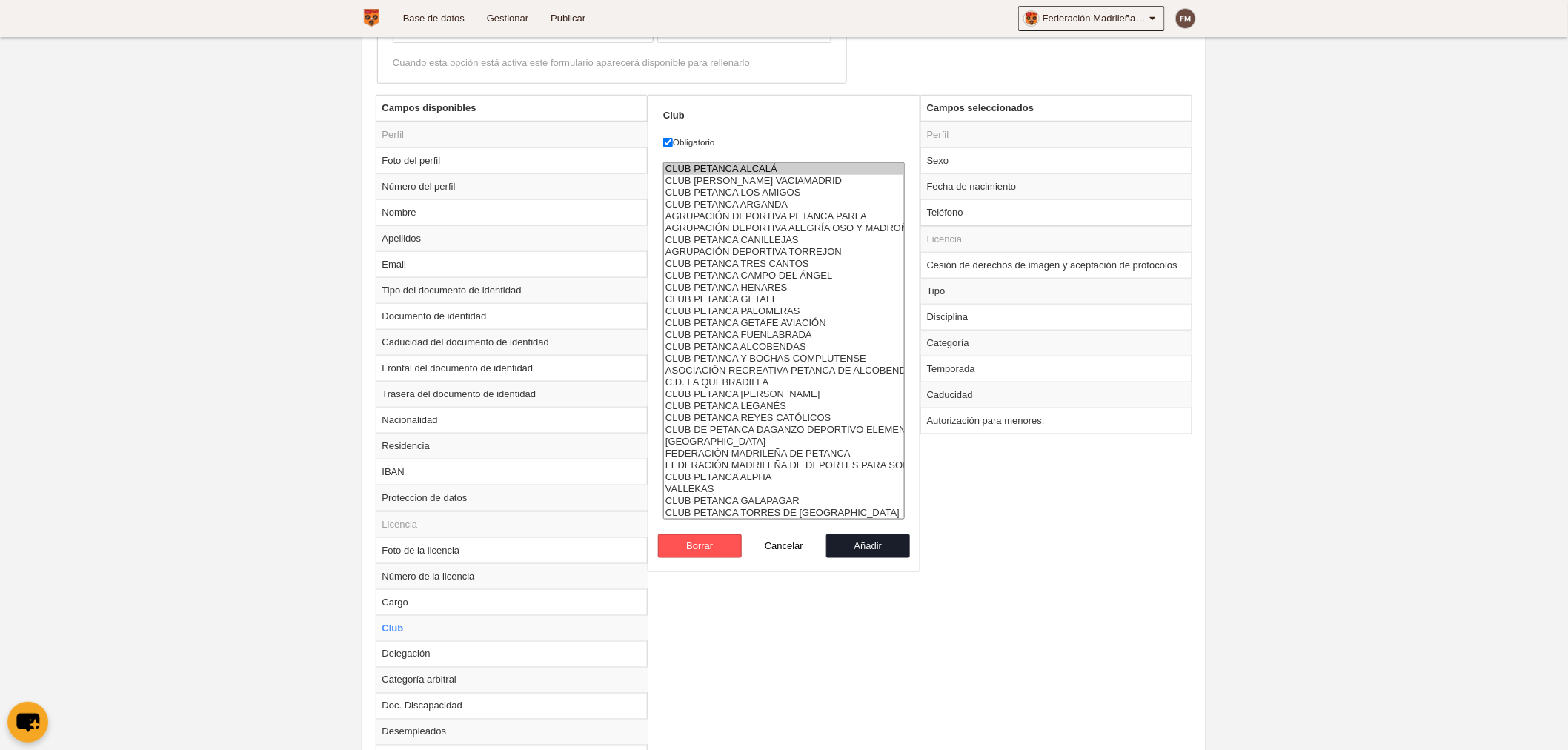
drag, startPoint x: 781, startPoint y: 339, endPoint x: 781, endPoint y: 348, distance: 9.0
click at [781, 341] on option "CLUB PETANCA ALCOBENDAS" at bounding box center [784, 346] width 240 height 12
click at [781, 353] on option "CLUB PETANCA Y BOCHAS COMPLUTENSE" at bounding box center [784, 358] width 240 height 12
click at [779, 366] on option "ASOCIACIÓN RECREATIVA PETANCA [PERSON_NAME] (A.R.P.A.)" at bounding box center [784, 370] width 240 height 12
click at [758, 376] on option "C.D. LA QUEBRADILLA" at bounding box center [784, 382] width 240 height 12
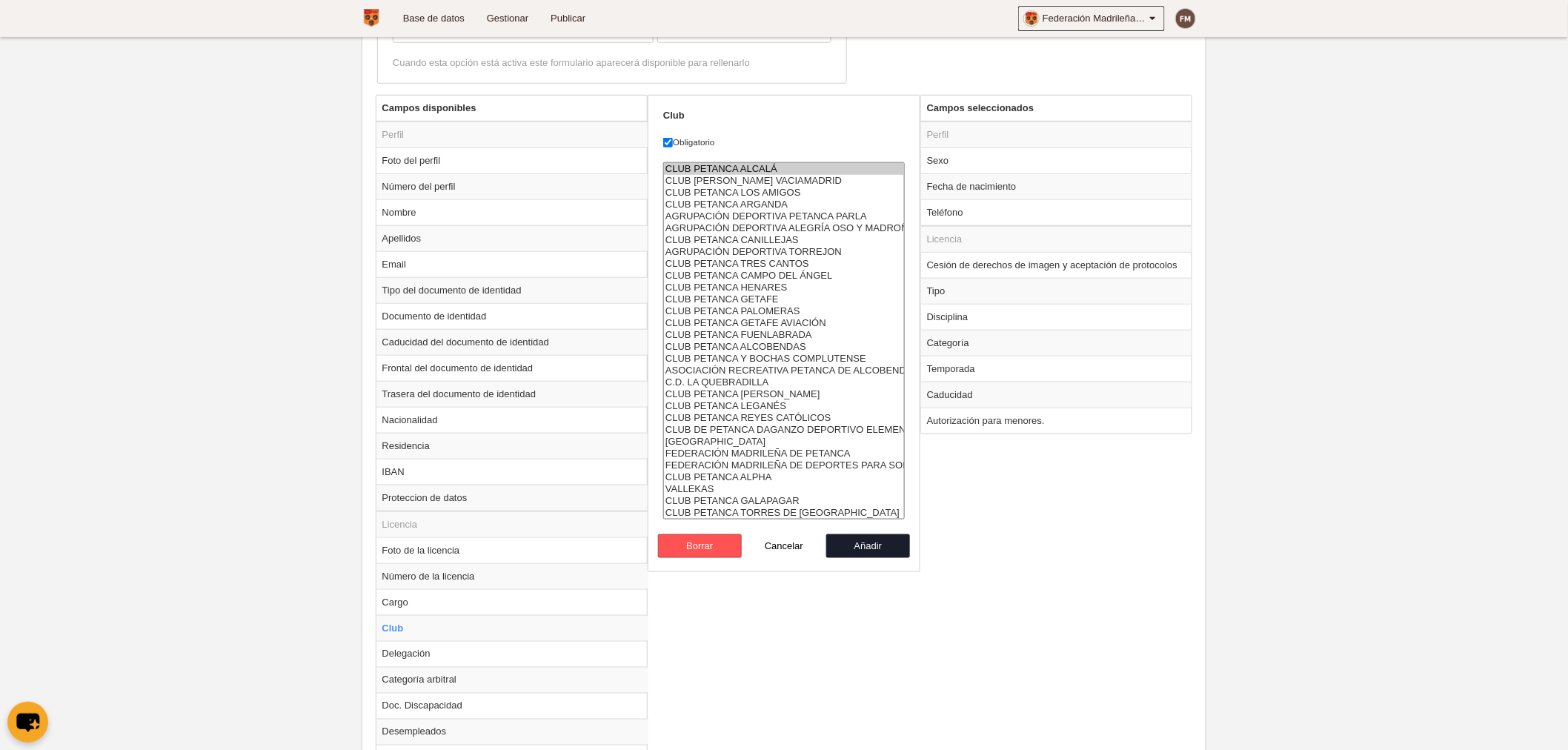
click at [757, 388] on option "CLUB PETANCA [PERSON_NAME]" at bounding box center [784, 394] width 240 height 12
click at [749, 400] on option "CLUB PETANCA LEGANÉS" at bounding box center [784, 406] width 240 height 12
click at [751, 424] on option "CLUB DE PETANCA DAGANZO DEPORTIVO ELEMENTAL" at bounding box center [784, 429] width 240 height 12
click at [742, 448] on option "FEDERACIÓN MADRILEÑA DE PETANCA" at bounding box center [784, 453] width 240 height 12
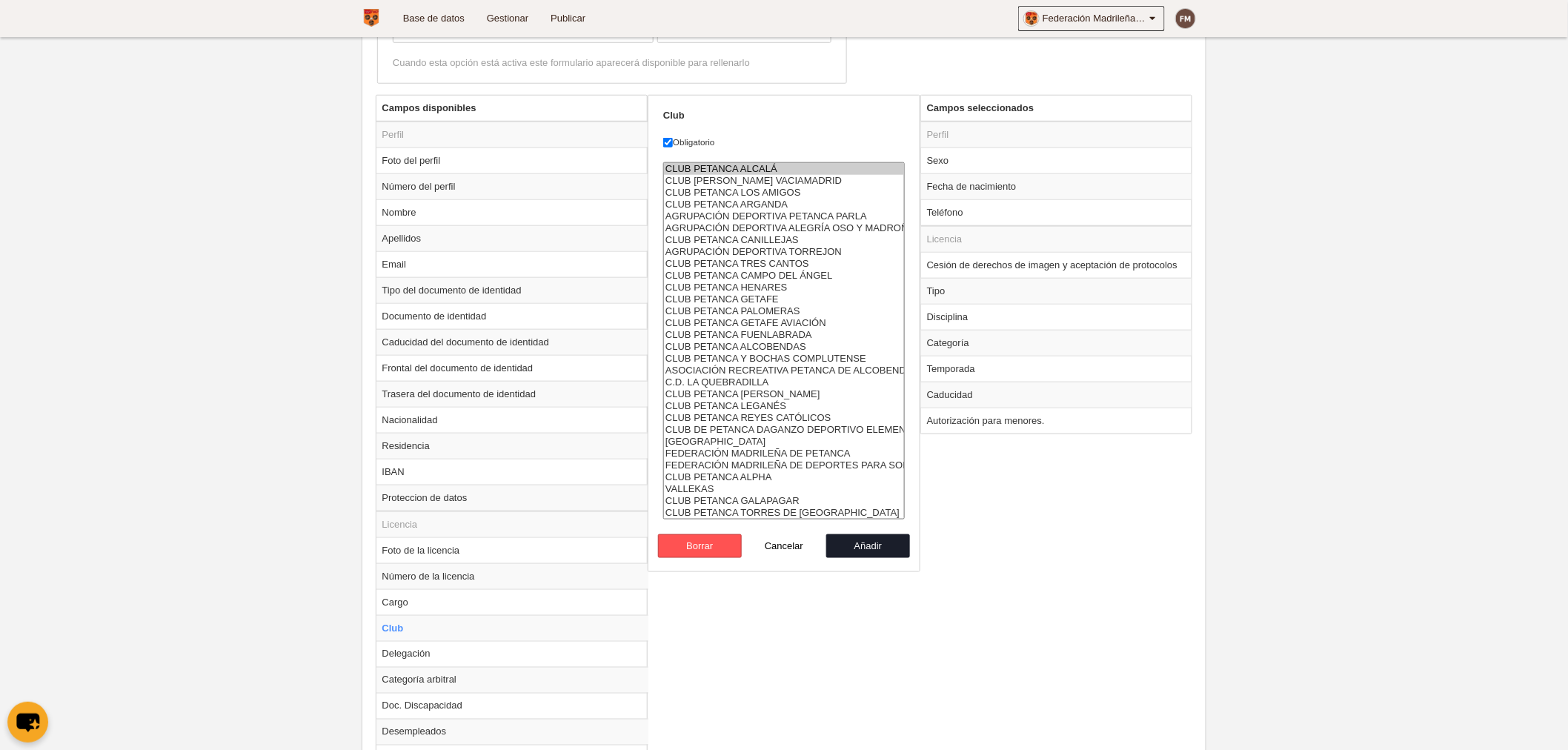
click at [731, 471] on option "CLUB PETANCA ALPHA" at bounding box center [784, 477] width 240 height 12
click at [711, 483] on option "VALLEKAS" at bounding box center [784, 489] width 240 height 12
click at [710, 495] on option "CLUB PETANCA GALAPAGAR" at bounding box center [784, 501] width 240 height 12
select select "7553458"
click at [712, 507] on option "CLUB PETANCA [PERSON_NAME] DE [GEOGRAPHIC_DATA]" at bounding box center [784, 512] width 240 height 12
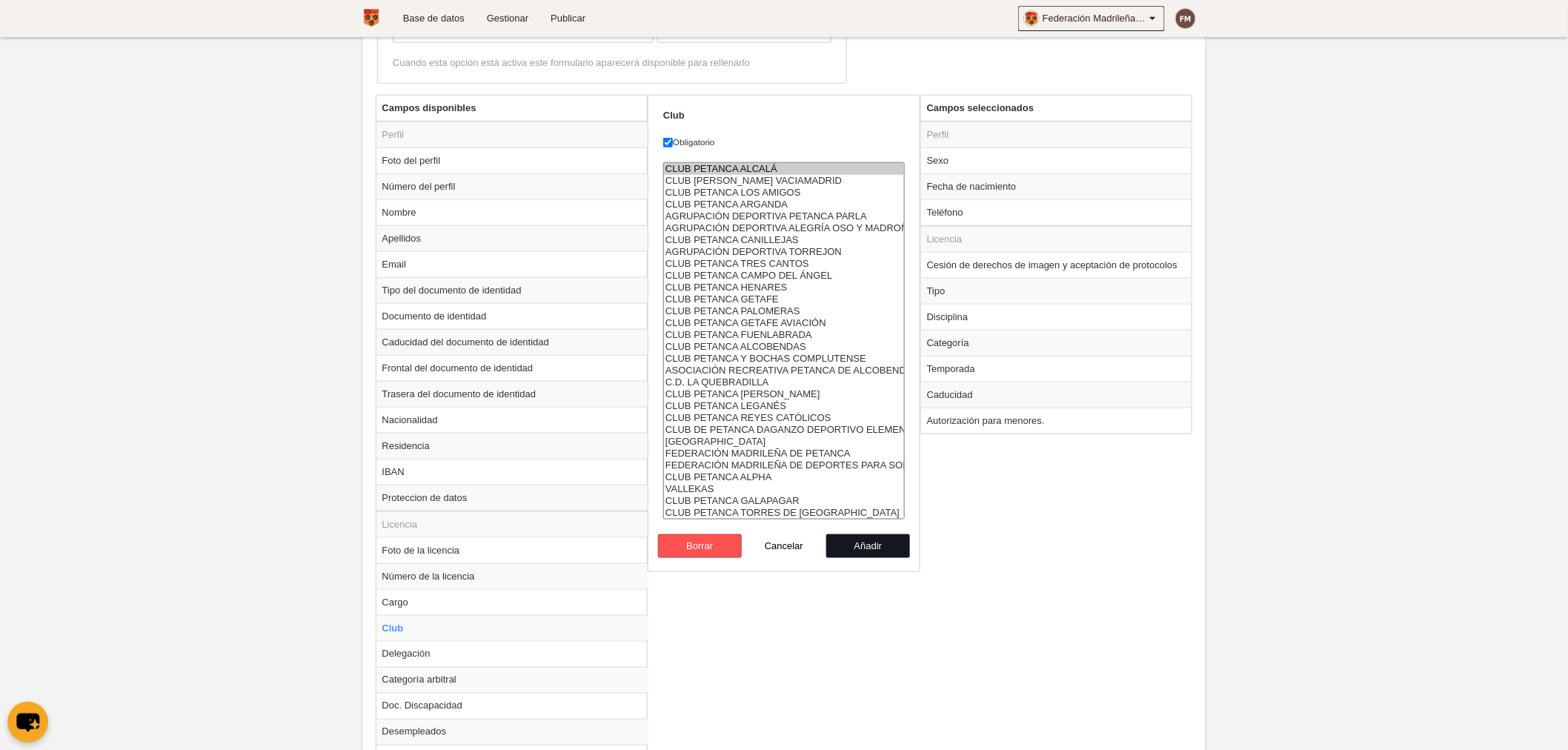
click at [850, 537] on button "Añadir" at bounding box center [868, 546] width 84 height 24
radio input "false"
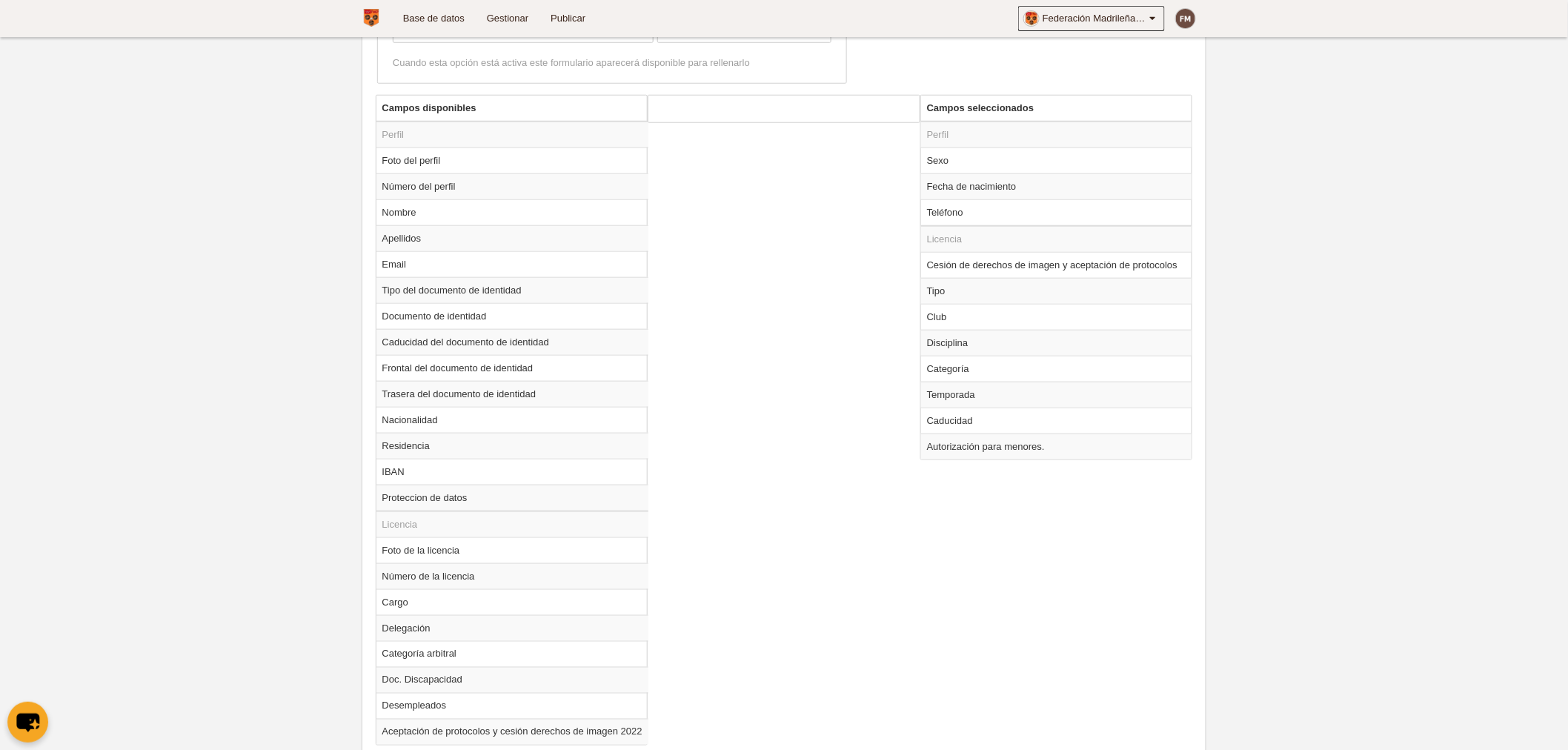
scroll to position [603, 0]
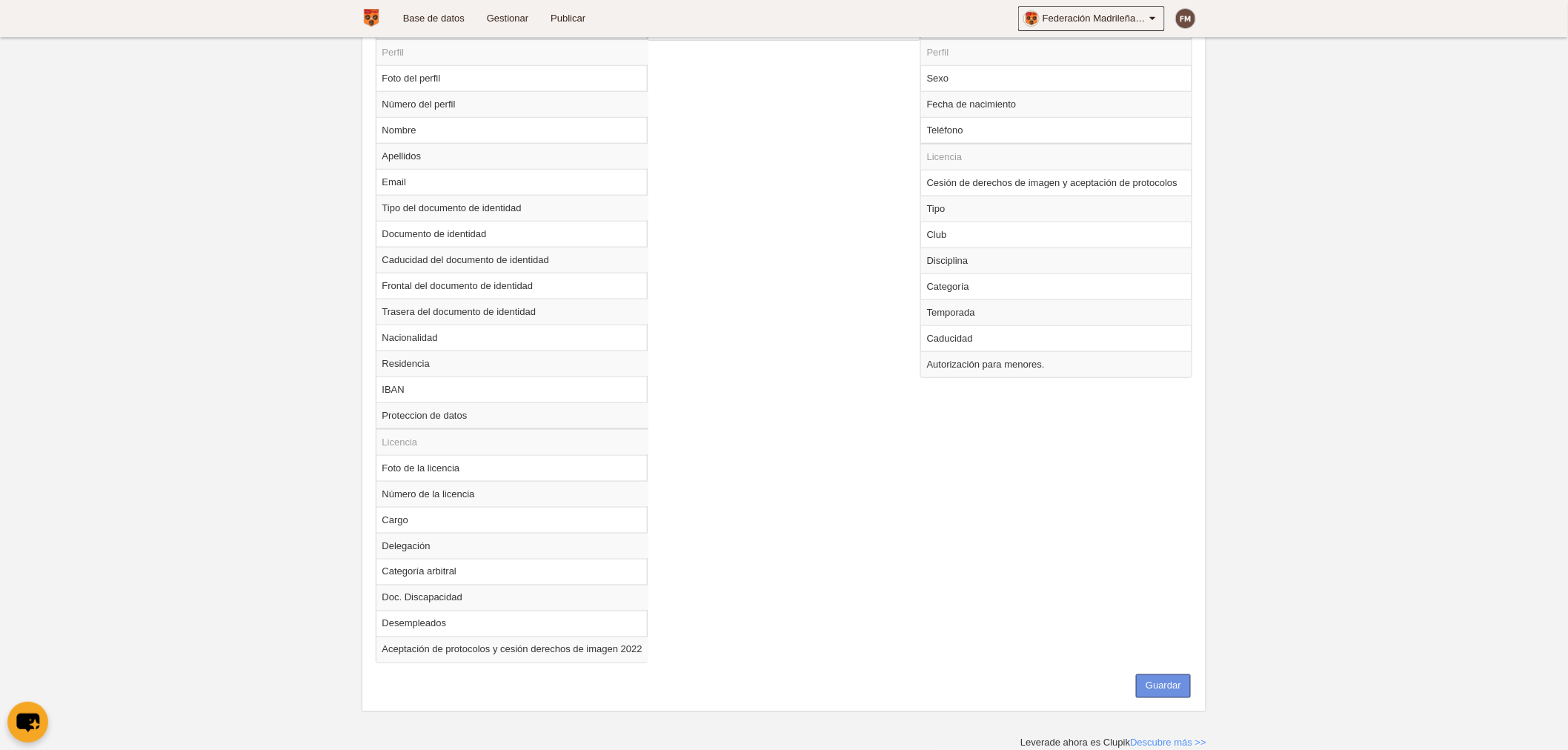
click at [1166, 680] on button "Guardar" at bounding box center [1163, 686] width 55 height 24
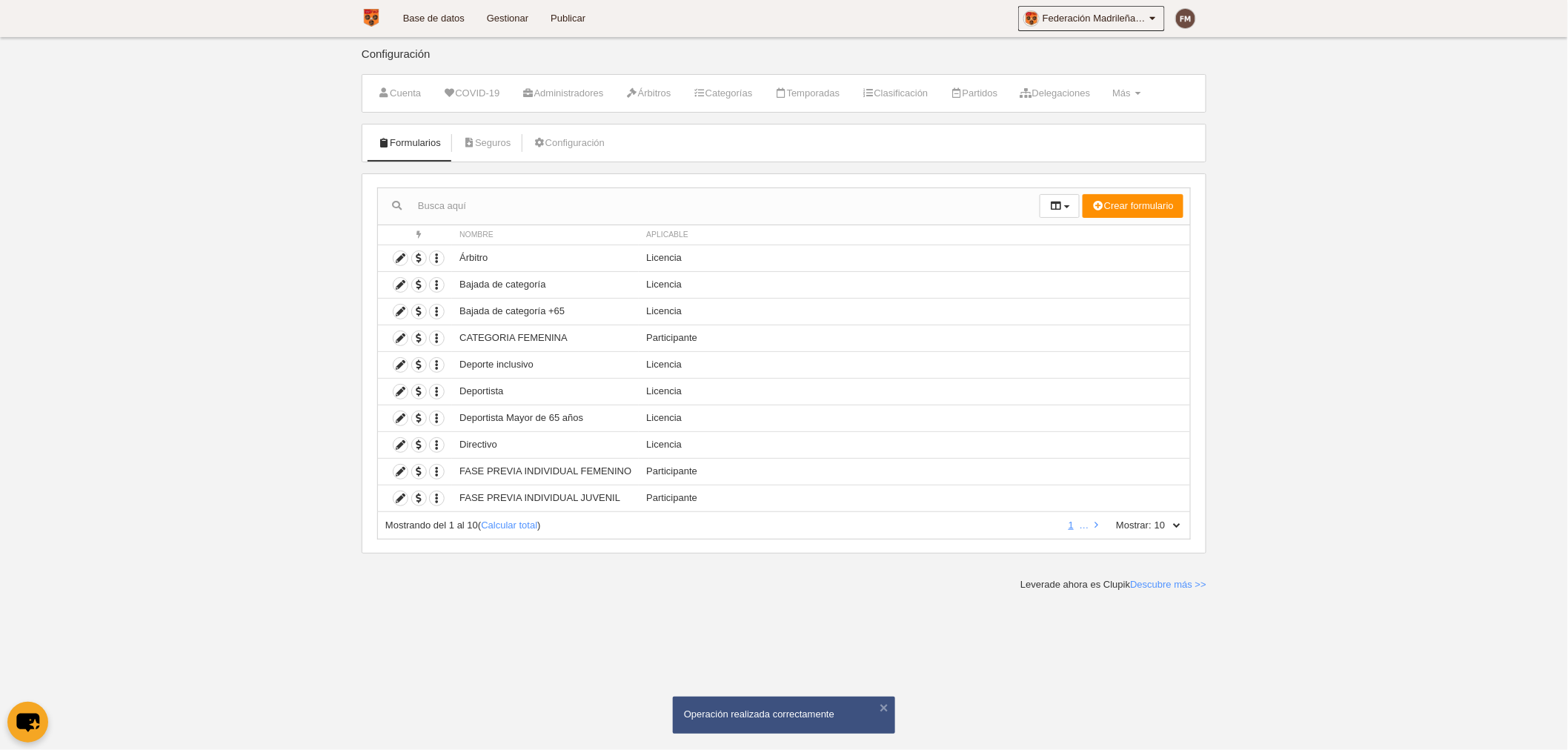
click at [509, 16] on link "Gestionar" at bounding box center [508, 18] width 64 height 37
